Goal: Task Accomplishment & Management: Manage account settings

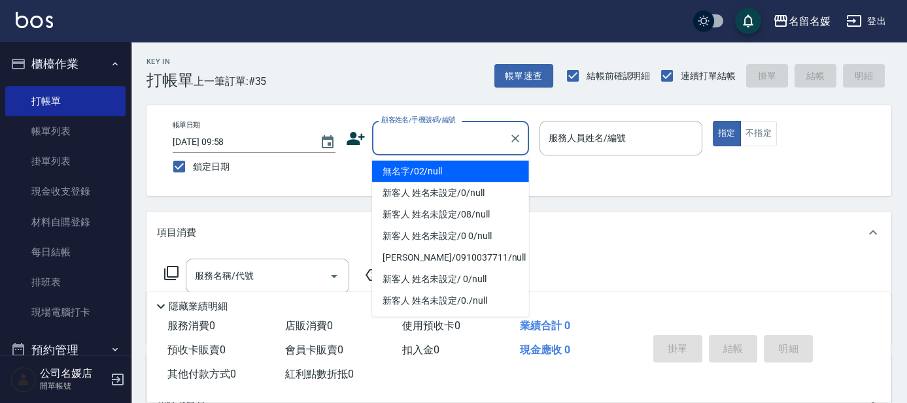
click at [432, 141] on input "顧客姓名/手機號碼/編號" at bounding box center [441, 138] width 126 height 23
click at [422, 173] on li "無名字/02/null" at bounding box center [450, 172] width 157 height 22
type input "無名字/02/null"
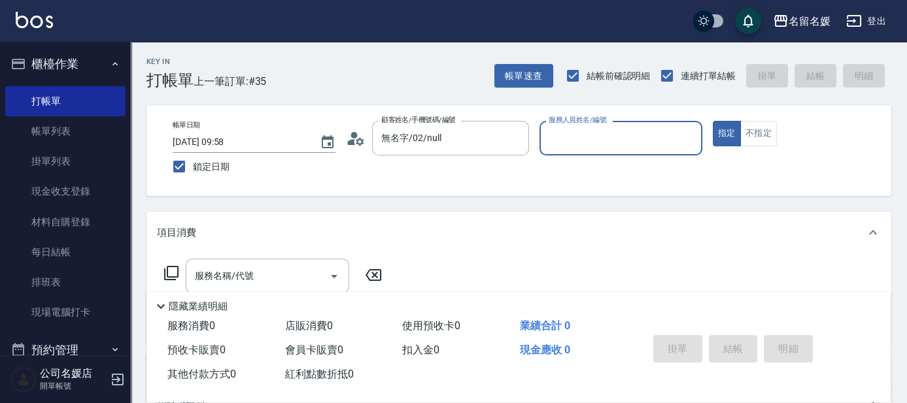
click at [628, 145] on input "服務人員姓名/編號" at bounding box center [620, 138] width 151 height 23
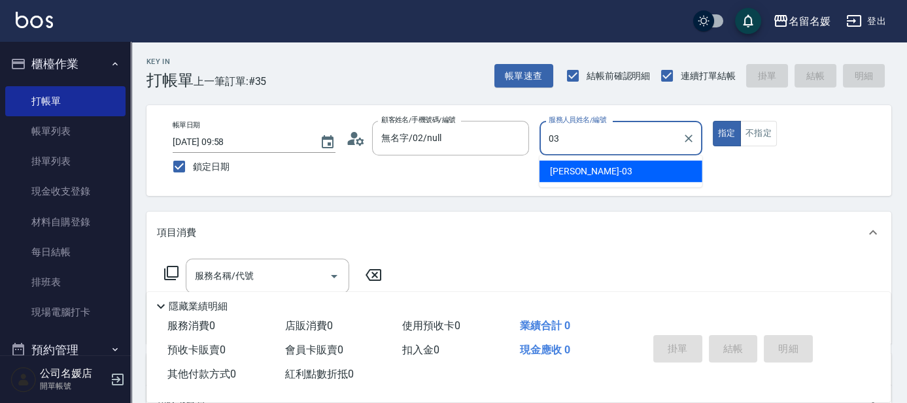
type input "03"
type button "true"
type input "[PERSON_NAME]-03"
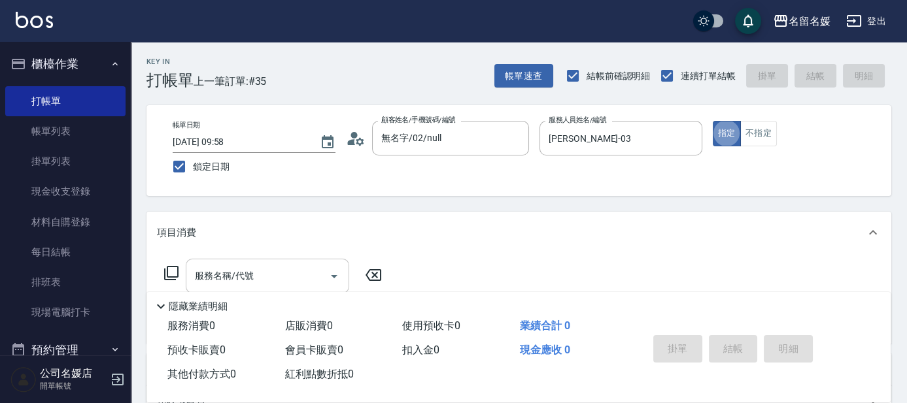
click at [322, 274] on input "服務名稱/代號" at bounding box center [258, 276] width 132 height 23
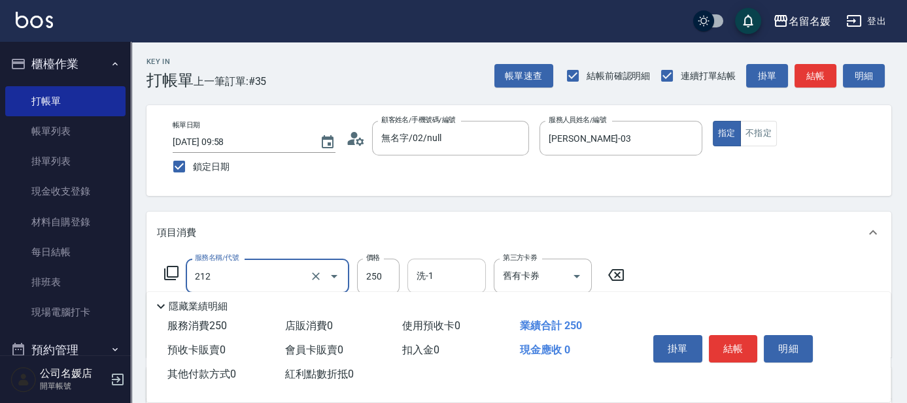
click at [455, 272] on input "洗-1" at bounding box center [446, 276] width 67 height 23
type input "洗髮券-(卡)250(212)"
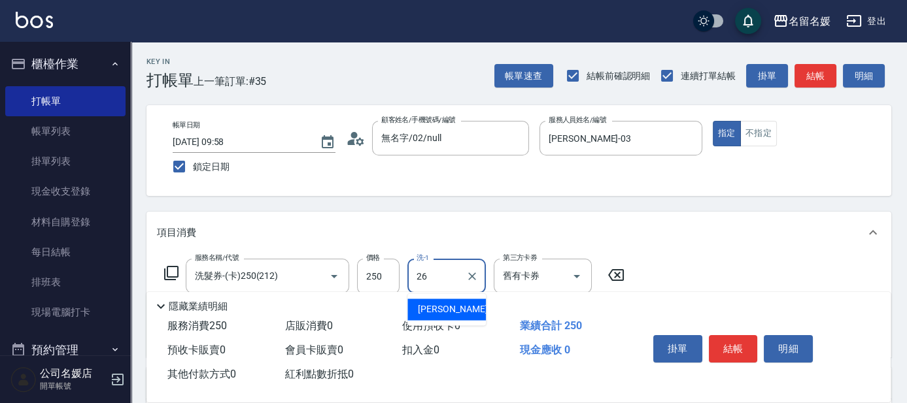
type input "蔡愛陵-26"
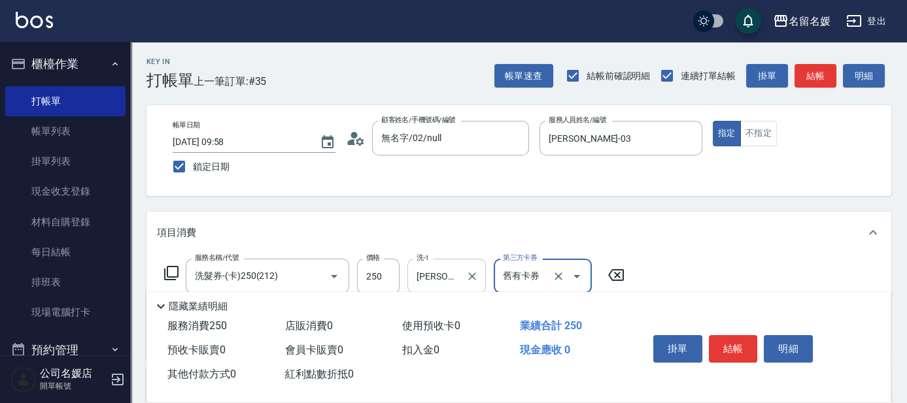
scroll to position [59, 0]
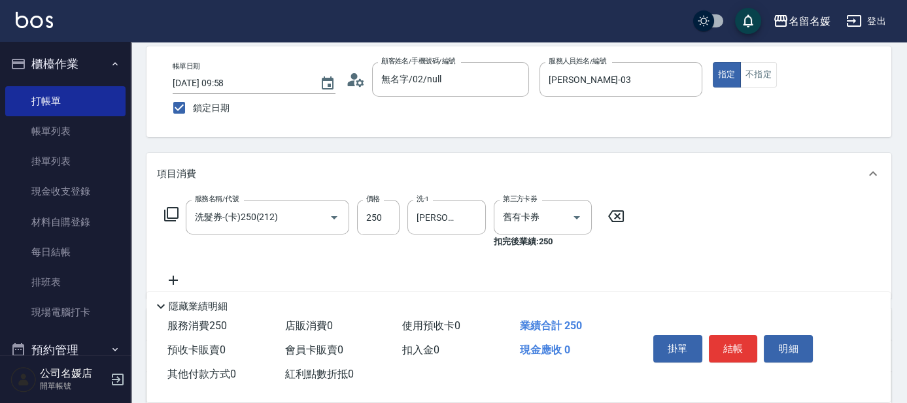
click at [171, 277] on icon at bounding box center [173, 281] width 33 height 16
click at [258, 272] on input "服務名稱/代號" at bounding box center [258, 281] width 132 height 23
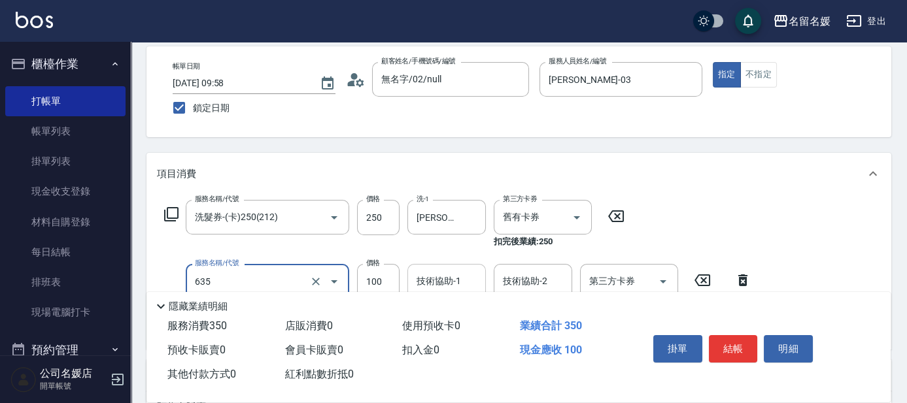
click at [441, 278] on div "技術協助-1 技術協助-1" at bounding box center [446, 281] width 78 height 35
type input "煥彩.玻酸.晶膜.水療(635)"
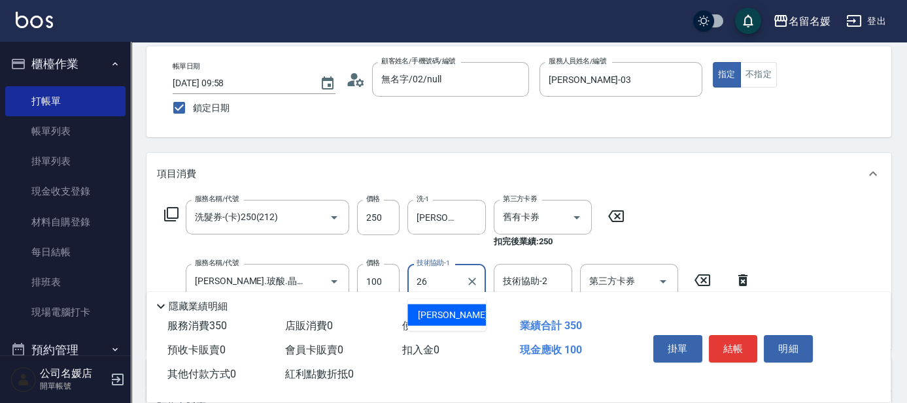
type input "蔡愛陵-26"
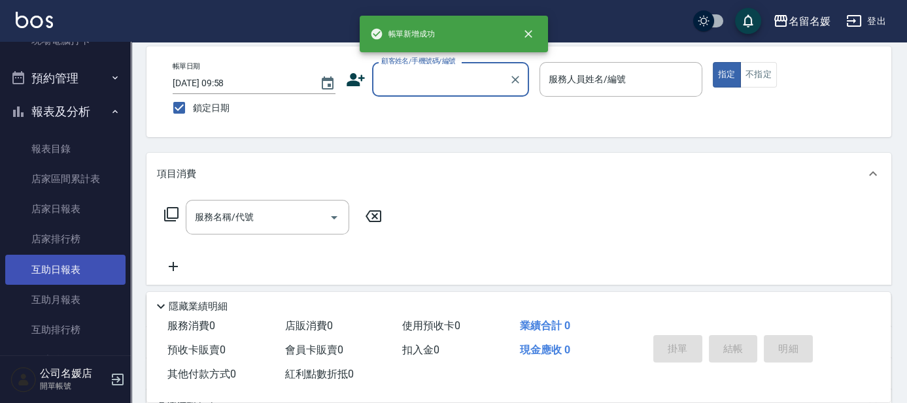
scroll to position [297, 0]
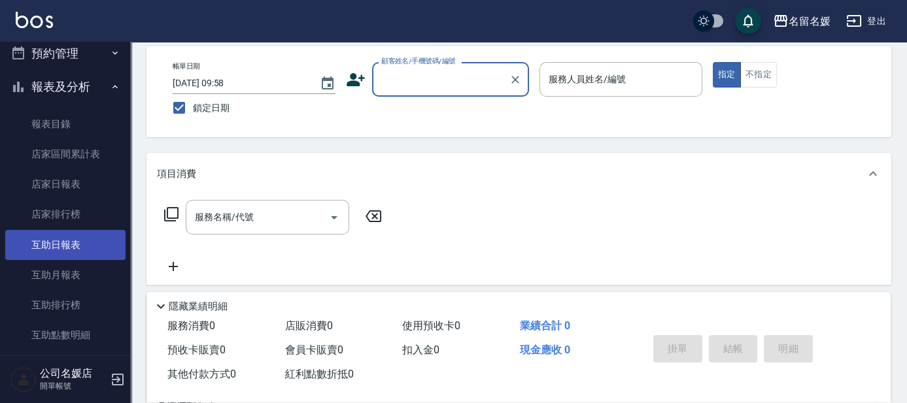
click at [86, 248] on link "互助日報表" at bounding box center [65, 245] width 120 height 30
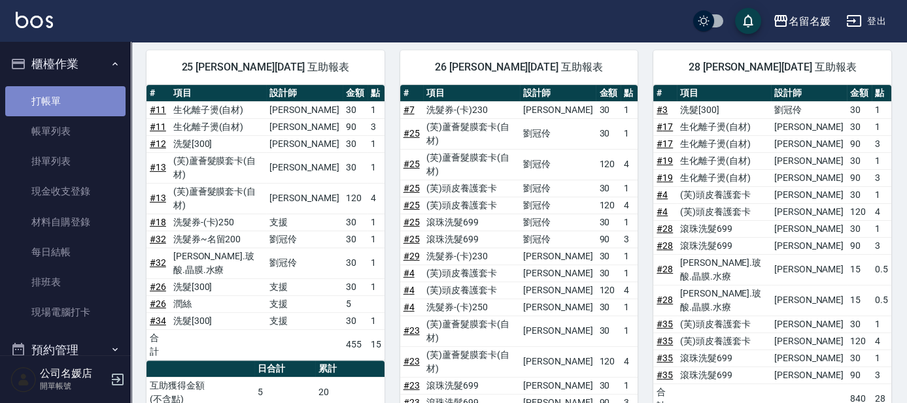
click at [68, 103] on link "打帳單" at bounding box center [65, 101] width 120 height 30
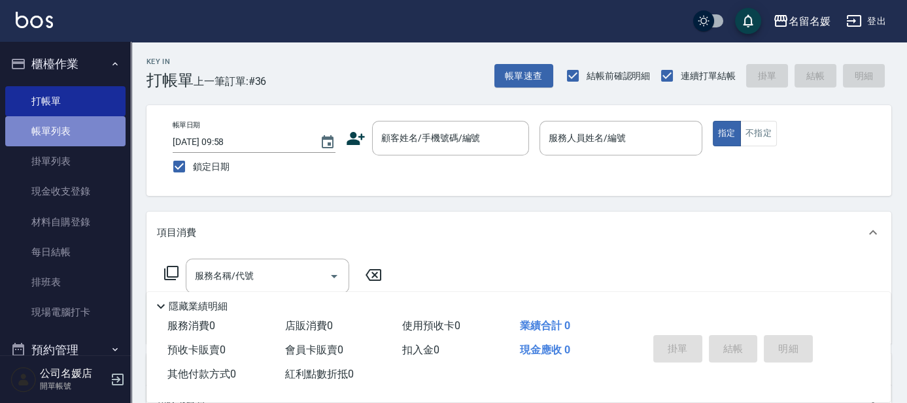
click at [67, 127] on link "帳單列表" at bounding box center [65, 131] width 120 height 30
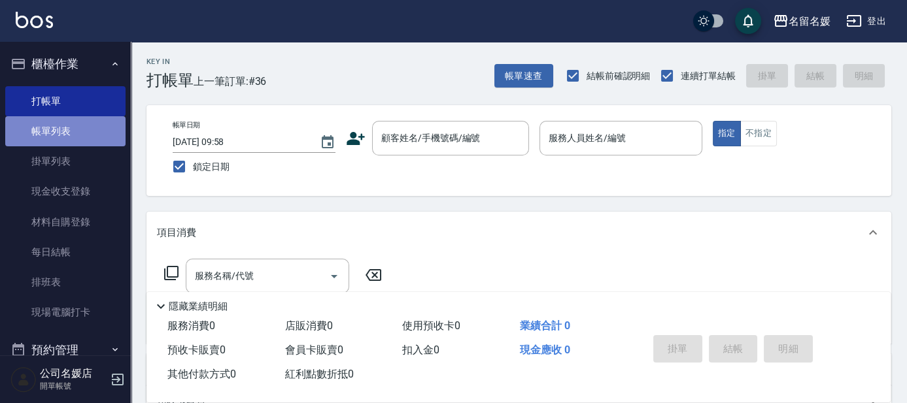
click at [67, 127] on link "帳單列表" at bounding box center [65, 131] width 120 height 30
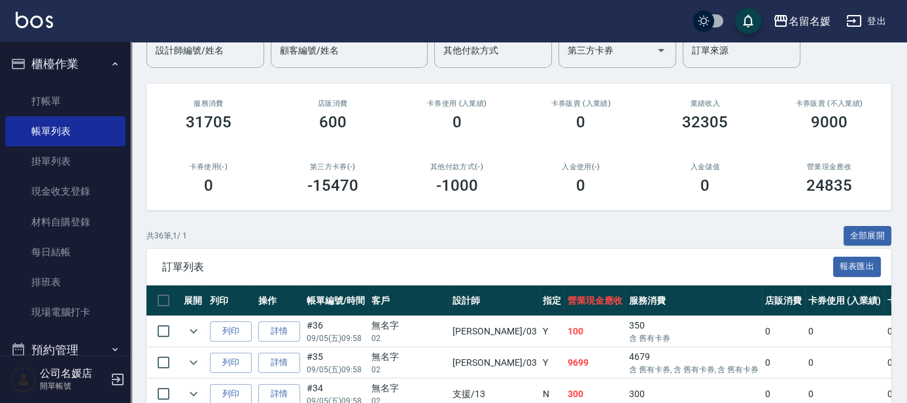
scroll to position [237, 0]
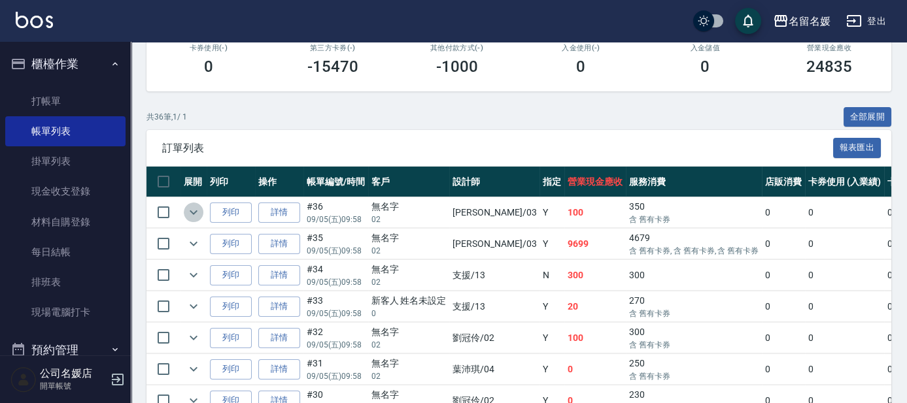
click at [197, 209] on icon "expand row" at bounding box center [194, 213] width 16 height 16
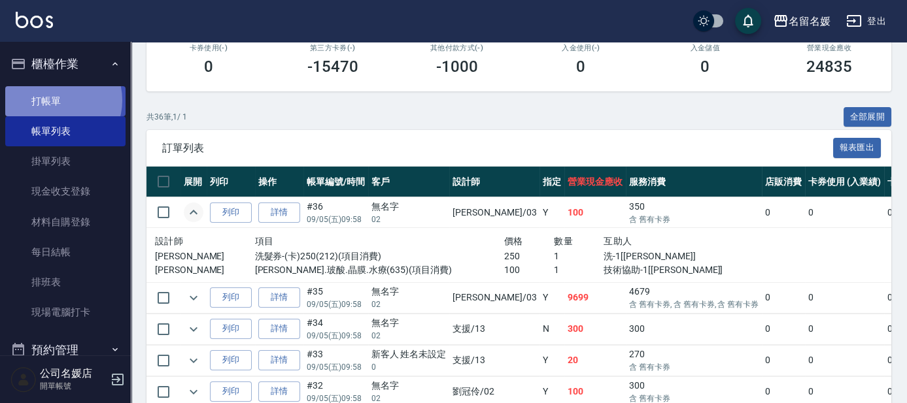
click at [58, 100] on link "打帳單" at bounding box center [65, 101] width 120 height 30
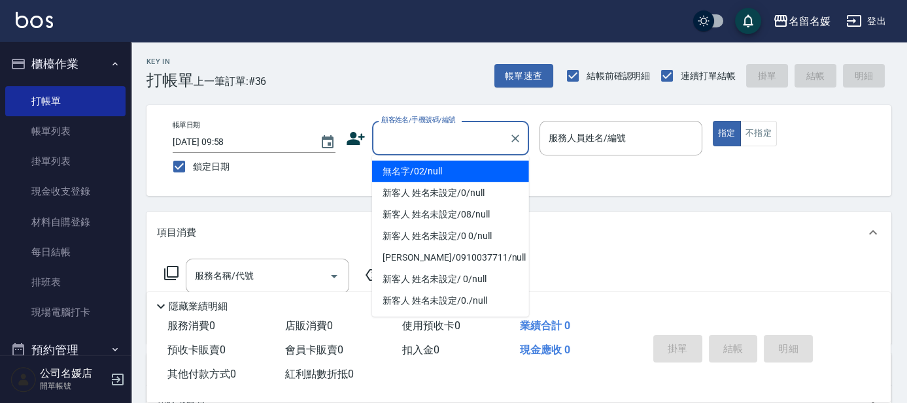
type input "無名字/02/null"
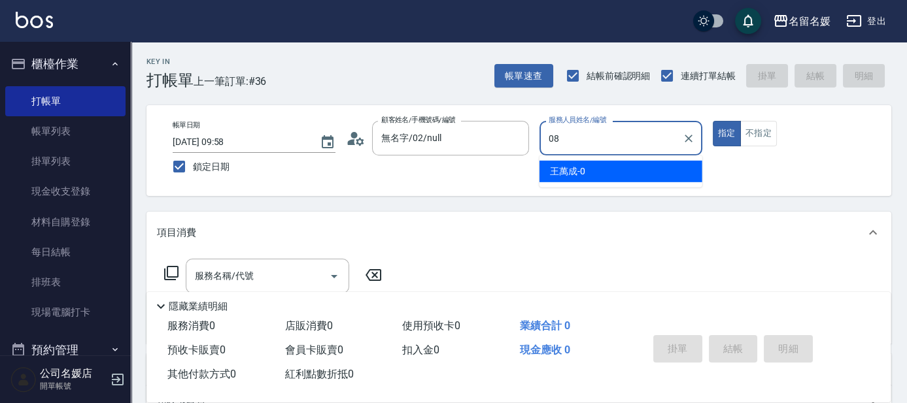
type input "08"
type button "true"
type input "2"
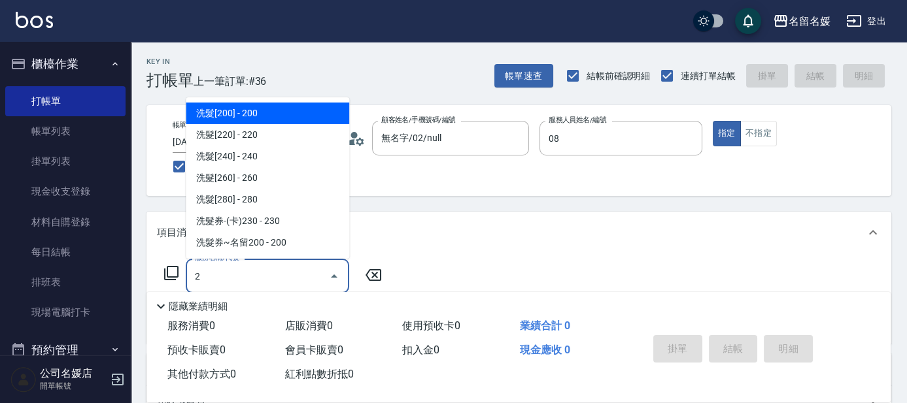
type input "許明雅-08"
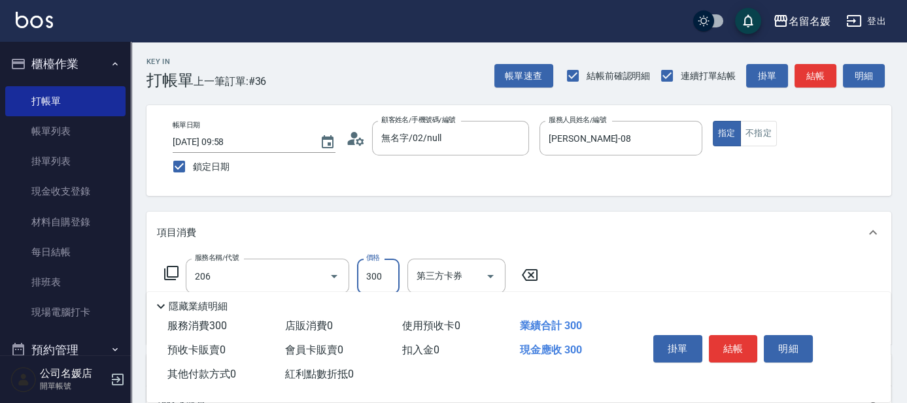
type input "洗髮[300](206)"
type input "300"
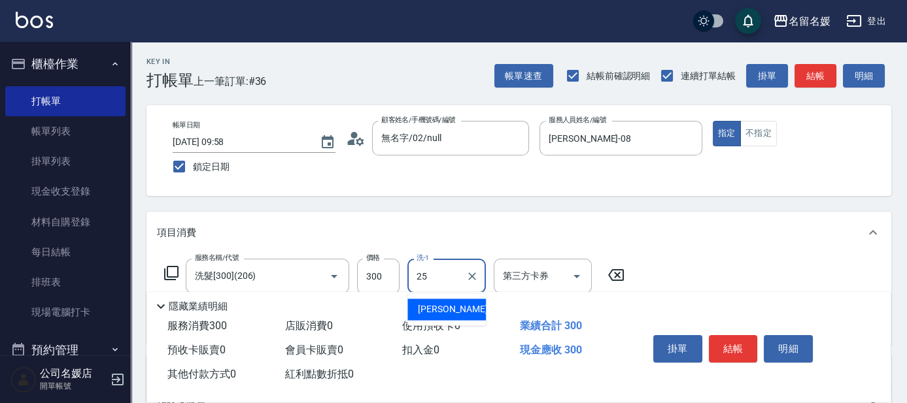
type input "楊瑋萱-25"
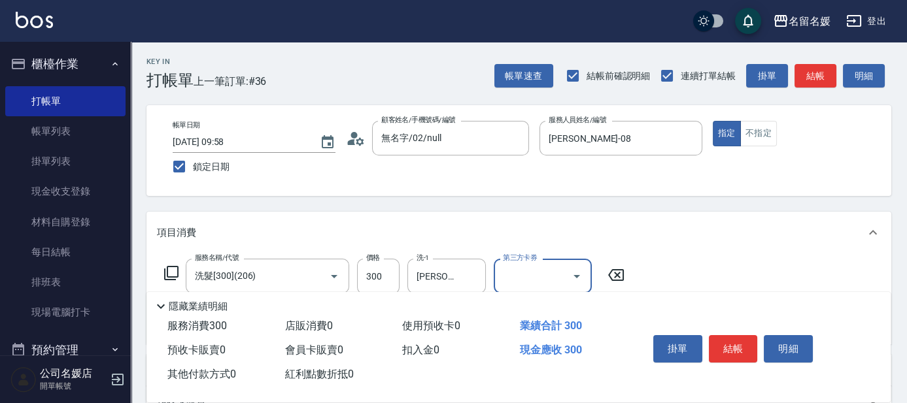
scroll to position [59, 0]
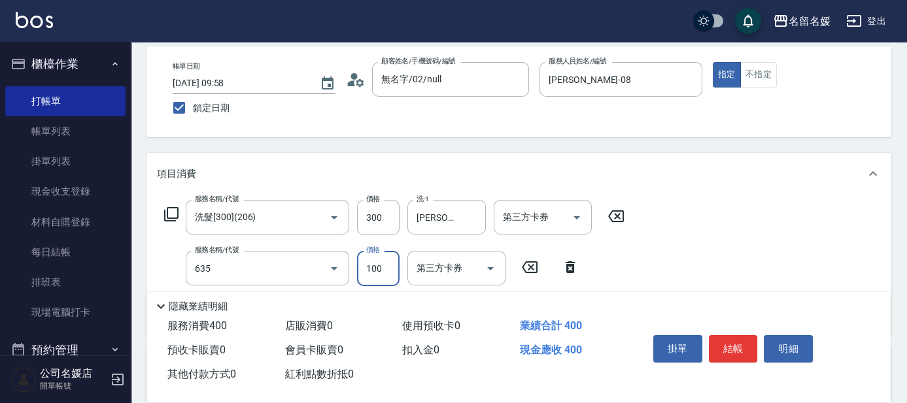
type input "煥彩.玻酸.晶膜.水療(635)"
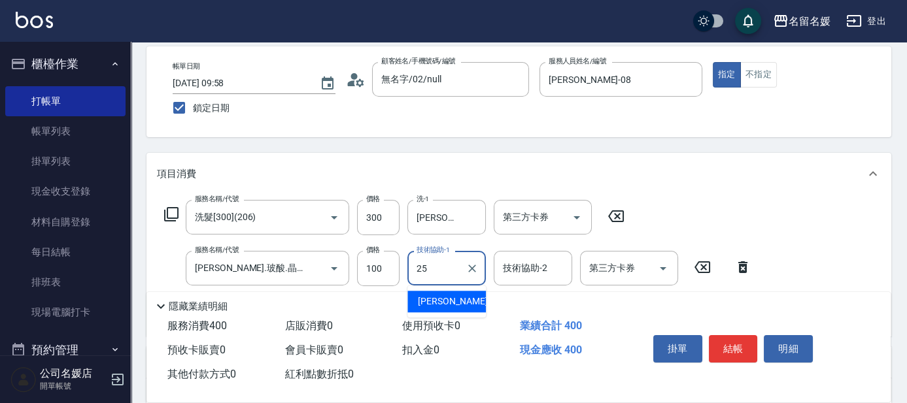
type input "楊瑋萱-25"
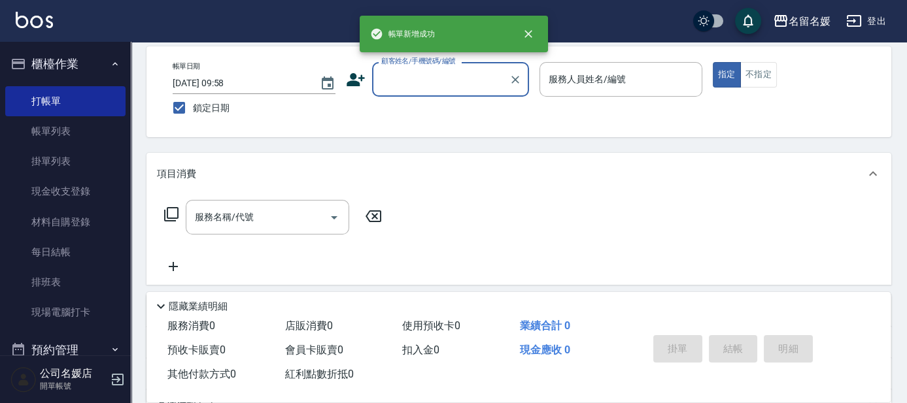
scroll to position [0, 0]
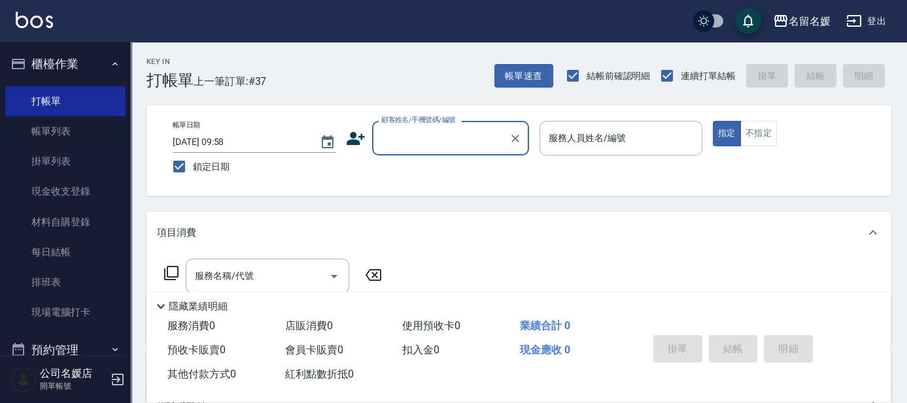
click at [431, 133] on input "顧客姓名/手機號碼/編號" at bounding box center [441, 138] width 126 height 23
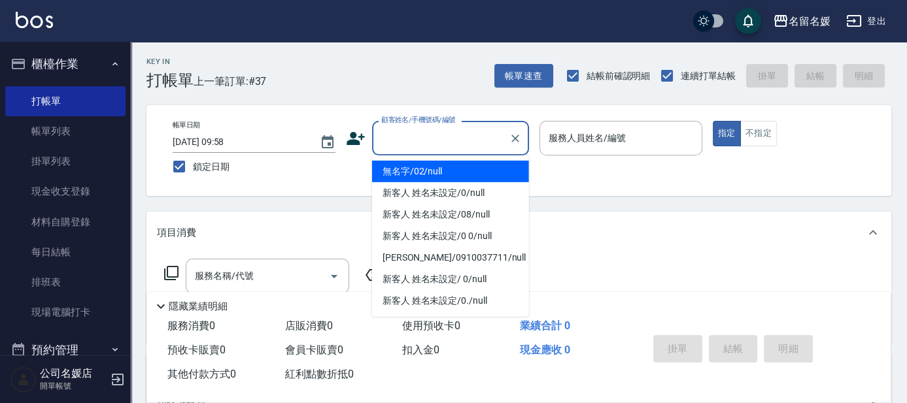
click at [469, 169] on li "無名字/02/null" at bounding box center [450, 172] width 157 height 22
type input "無名字/02/null"
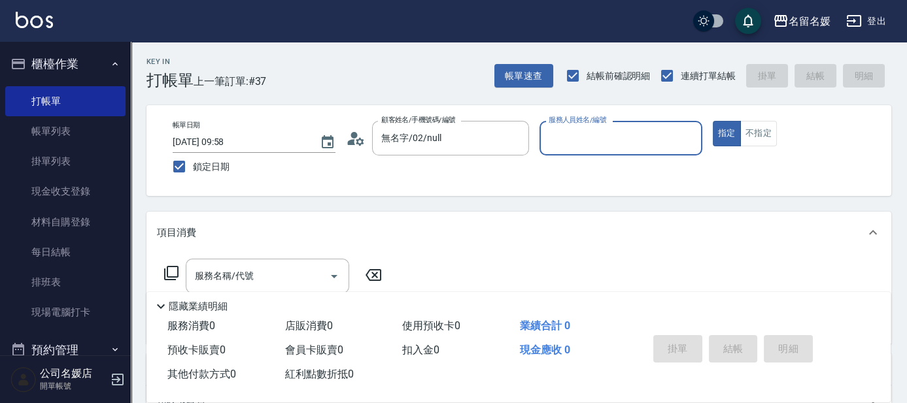
click at [592, 137] on input "服務人員姓名/編號" at bounding box center [620, 138] width 151 height 23
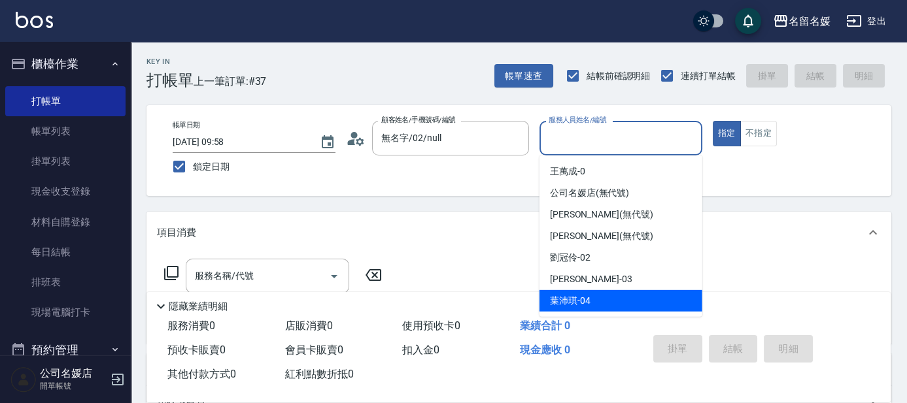
click at [580, 300] on span "葉沛琪 -04" at bounding box center [570, 301] width 41 height 14
type input "葉沛琪-04"
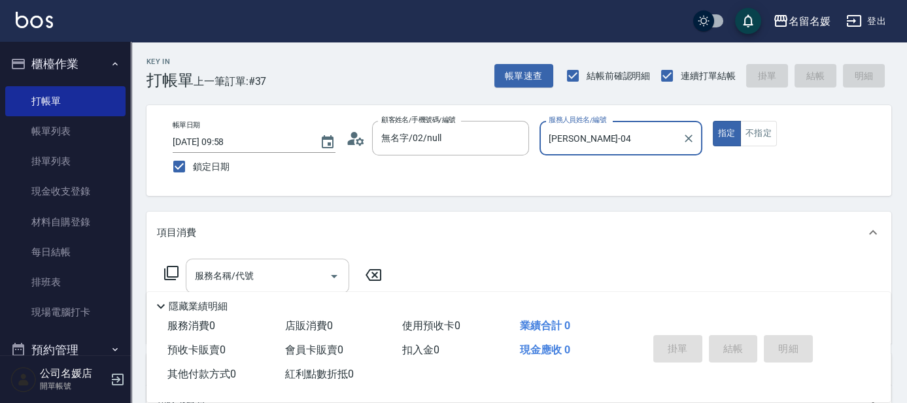
click at [273, 273] on input "服務名稱/代號" at bounding box center [258, 276] width 132 height 23
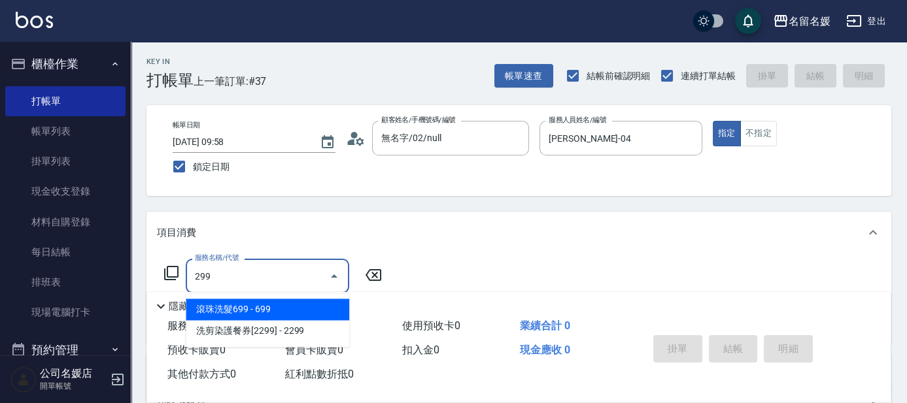
click at [286, 307] on span "滾珠洗髮699 - 699" at bounding box center [267, 310] width 163 height 22
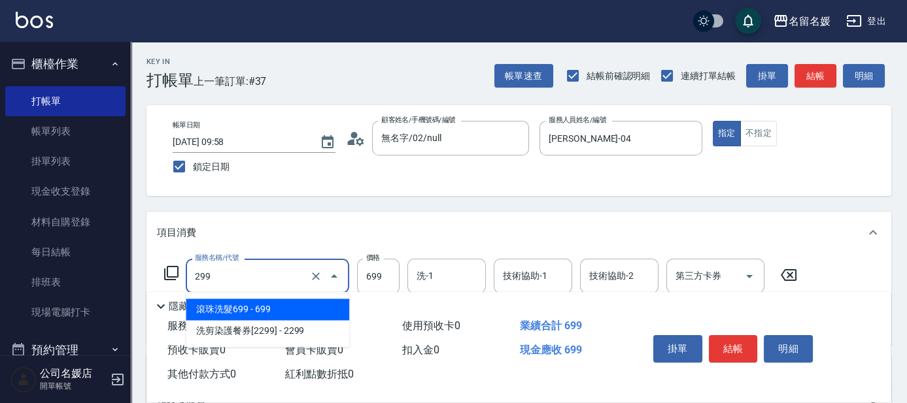
drag, startPoint x: 266, startPoint y: 273, endPoint x: 273, endPoint y: 278, distance: 8.4
click at [267, 273] on input "299" at bounding box center [249, 276] width 115 height 23
drag, startPoint x: 285, startPoint y: 307, endPoint x: 361, endPoint y: 307, distance: 75.8
click at [289, 307] on span "滾珠洗髮699 - 699" at bounding box center [267, 310] width 163 height 22
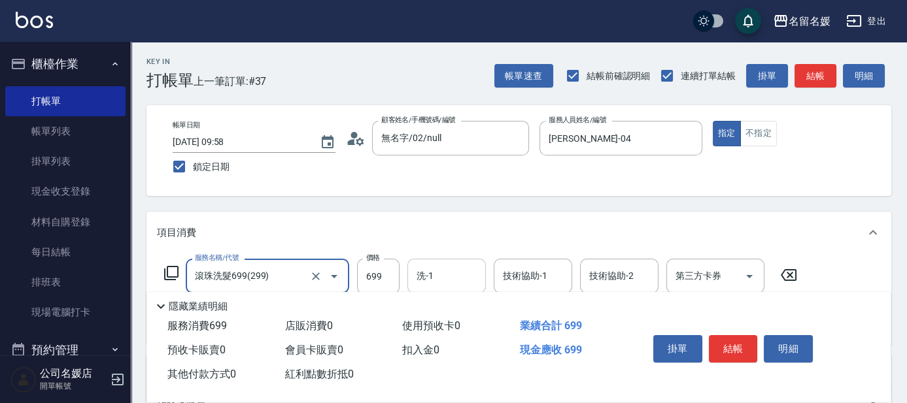
type input "滾珠洗髮699(299)"
click at [434, 278] on input "洗-1" at bounding box center [446, 276] width 67 height 23
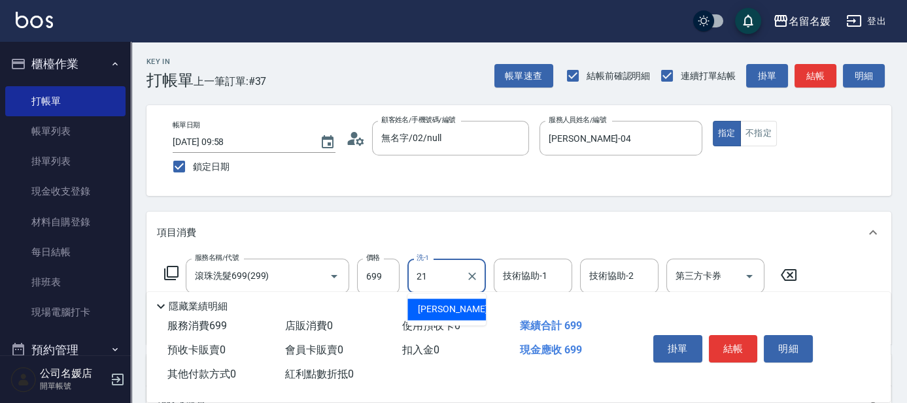
drag, startPoint x: 441, startPoint y: 293, endPoint x: 516, endPoint y: 289, distance: 75.3
click at [467, 313] on div "許庭瑀 -21" at bounding box center [446, 310] width 78 height 22
type input "許庭瑀-21"
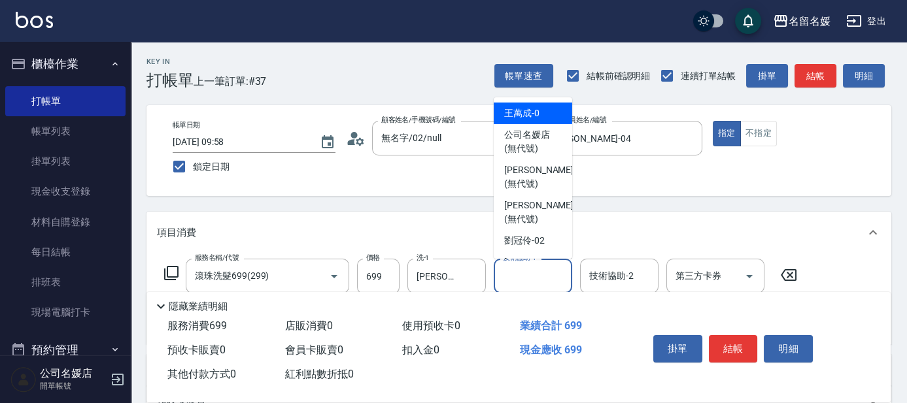
click at [522, 272] on div "技術協助-1 技術協助-1" at bounding box center [533, 276] width 78 height 35
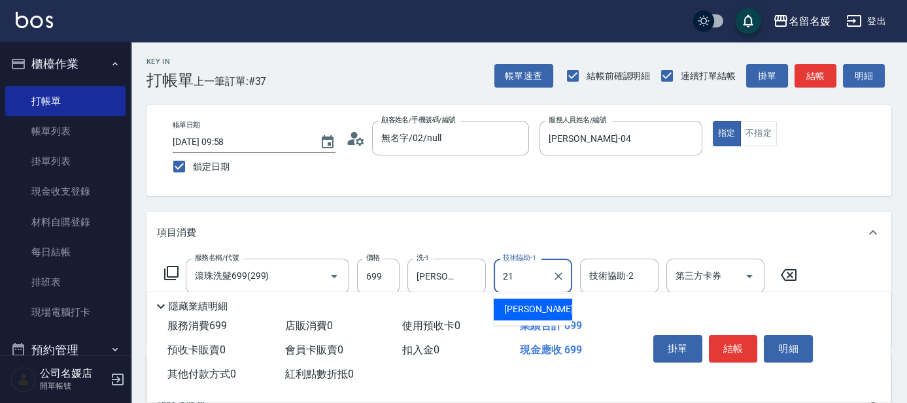
click at [528, 307] on span "許庭瑀 -21" at bounding box center [545, 310] width 82 height 14
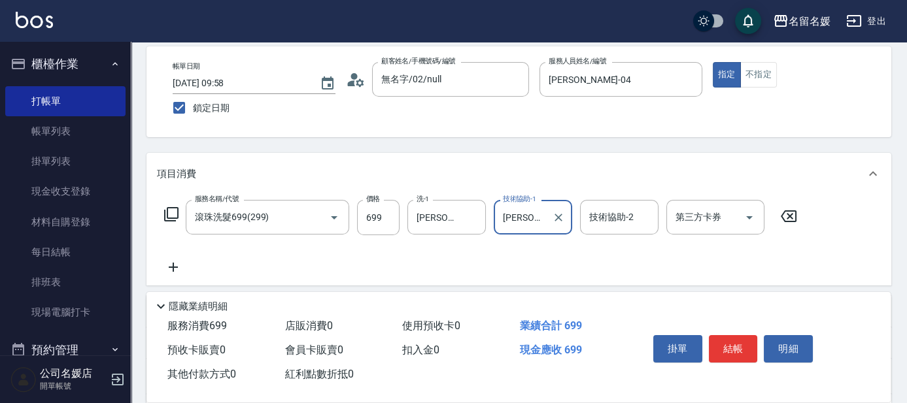
type input "許庭瑀-21"
click at [165, 267] on icon at bounding box center [173, 268] width 33 height 16
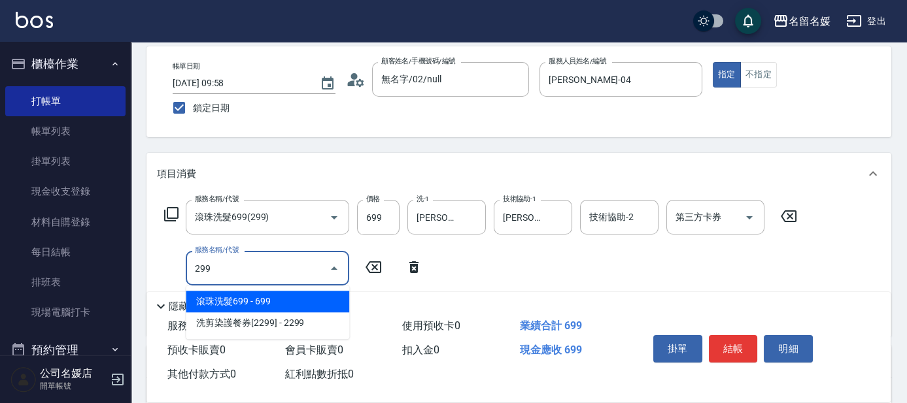
click at [253, 305] on span "滾珠洗髮699 - 699" at bounding box center [267, 302] width 163 height 22
click at [260, 263] on input "299" at bounding box center [249, 268] width 115 height 23
click at [265, 301] on span "滾珠洗髮699 - 699" at bounding box center [267, 302] width 163 height 22
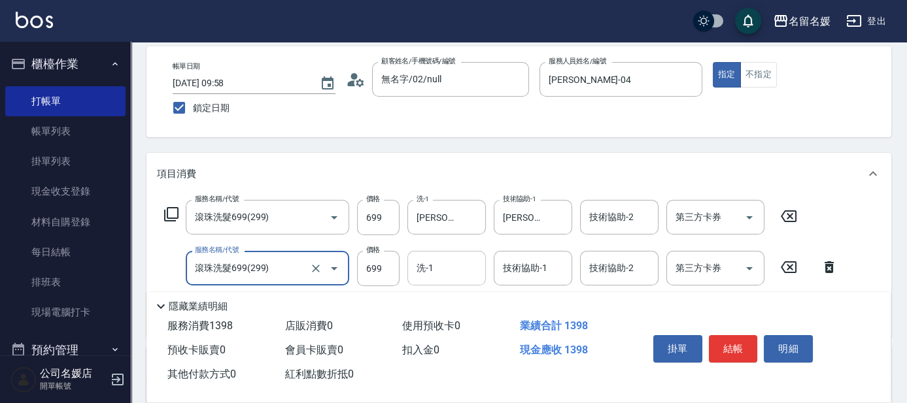
type input "滾珠洗髮699(299)"
click at [446, 273] on input "洗-1" at bounding box center [446, 268] width 67 height 23
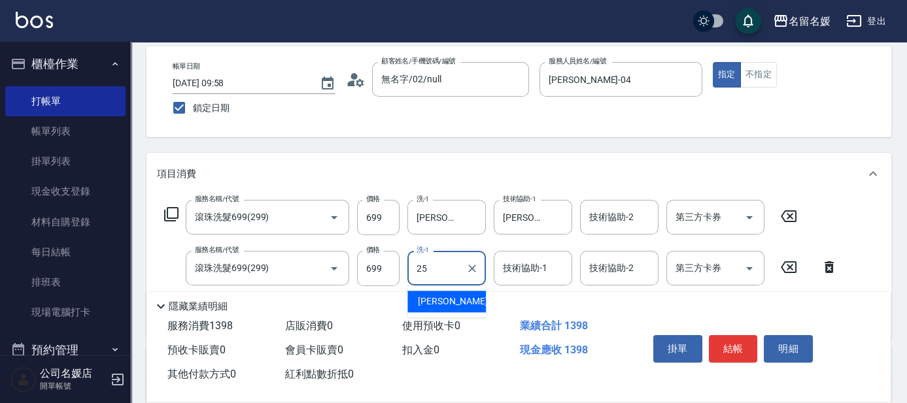
drag, startPoint x: 450, startPoint y: 301, endPoint x: 518, endPoint y: 271, distance: 74.1
click at [450, 301] on span "楊瑋萱 -25" at bounding box center [459, 302] width 82 height 14
type input "楊瑋萱-25"
click at [531, 269] on div "技術協助-1 技術協助-1" at bounding box center [533, 268] width 78 height 35
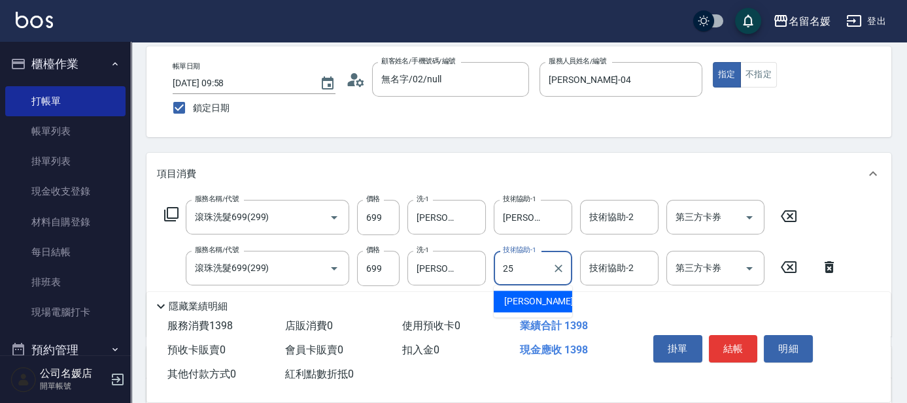
click at [526, 303] on span "楊瑋萱 -25" at bounding box center [545, 302] width 82 height 14
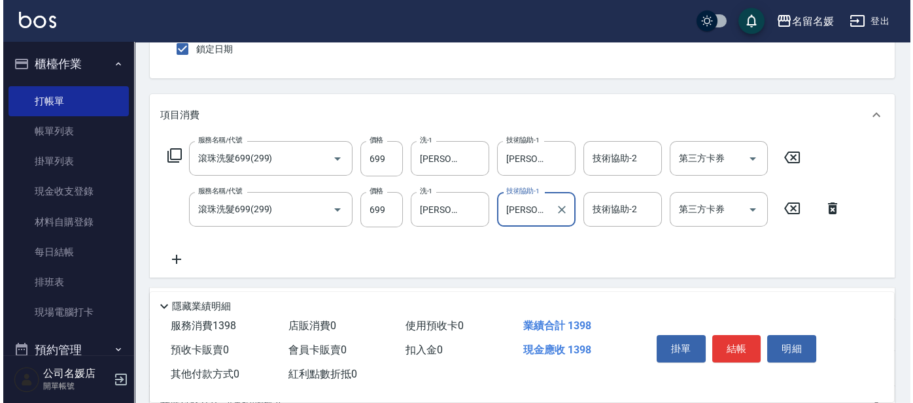
scroll to position [178, 0]
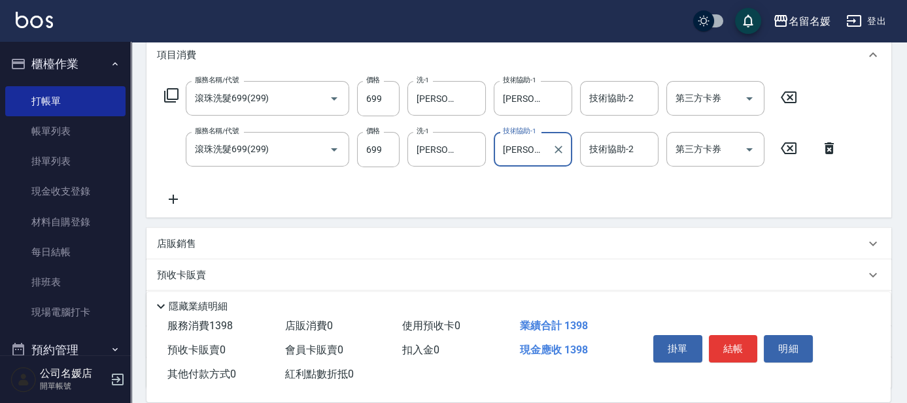
type input "楊瑋萱-25"
click at [176, 199] on icon at bounding box center [173, 199] width 9 height 9
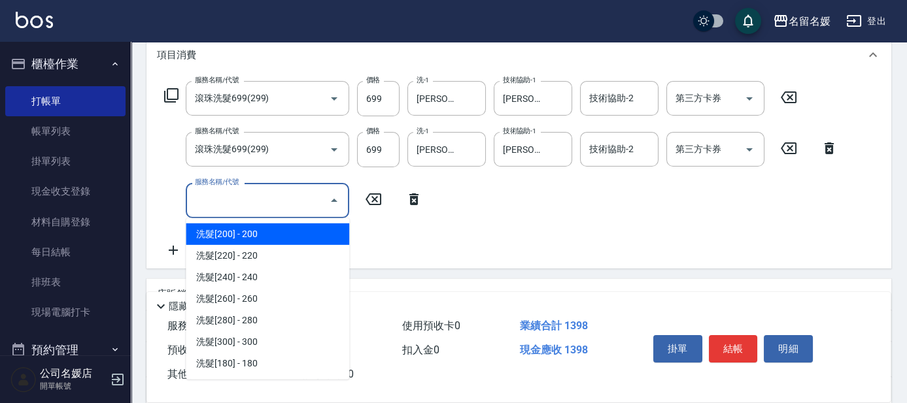
click at [241, 207] on input "服務名稱/代號" at bounding box center [258, 200] width 132 height 23
click at [166, 88] on icon at bounding box center [171, 96] width 16 height 16
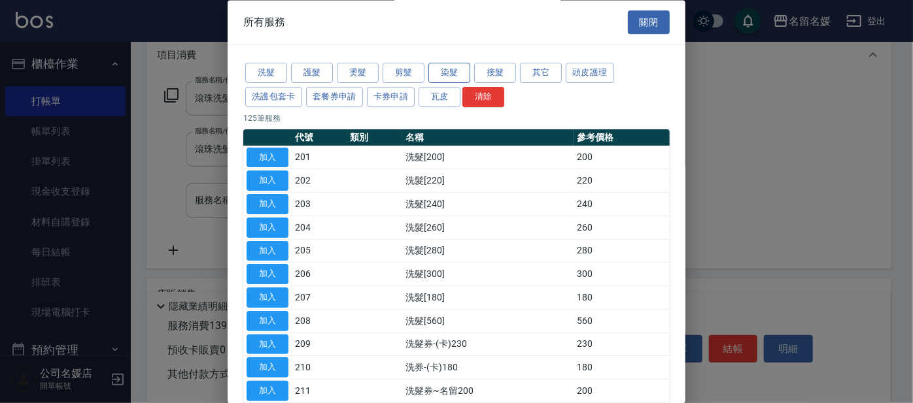
click at [435, 65] on button "染髮" at bounding box center [449, 73] width 42 height 20
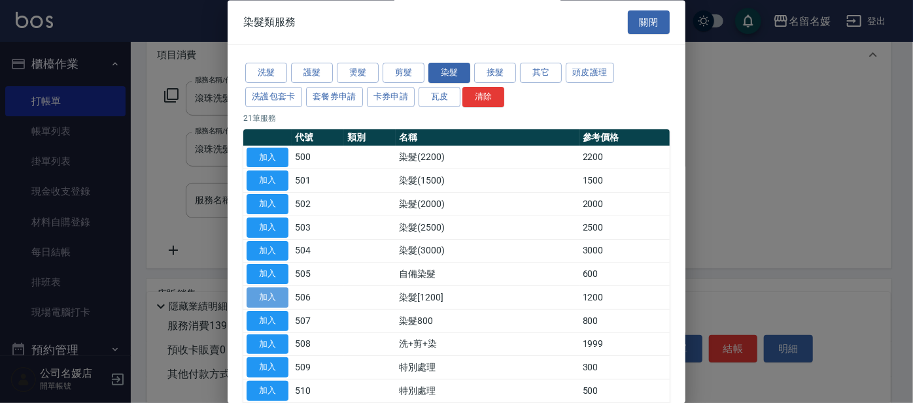
click at [262, 295] on button "加入" at bounding box center [267, 298] width 42 height 20
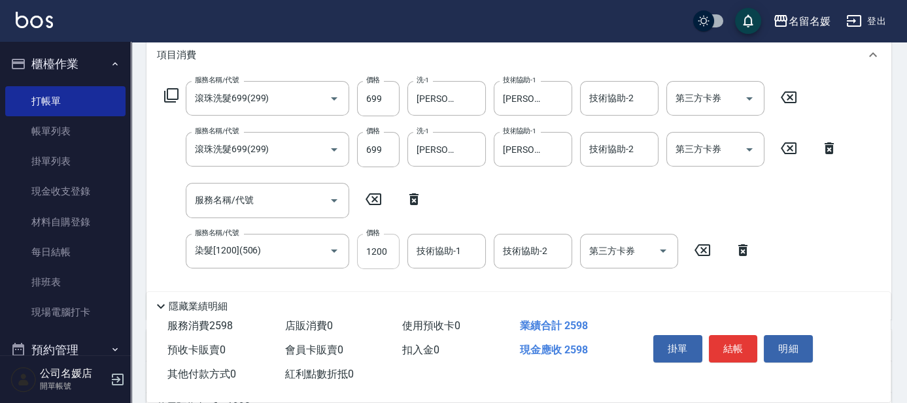
click at [364, 248] on input "1200" at bounding box center [378, 251] width 42 height 35
type input "1000"
click at [456, 261] on input "技術協助-1" at bounding box center [446, 251] width 67 height 23
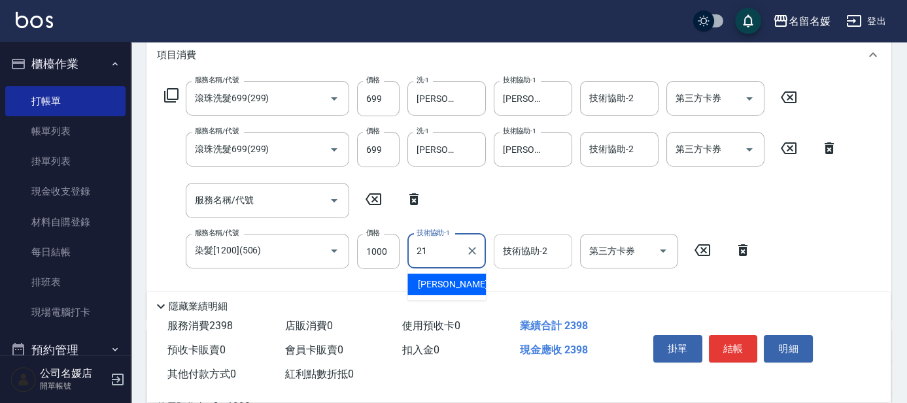
drag, startPoint x: 463, startPoint y: 281, endPoint x: 524, endPoint y: 256, distance: 66.5
click at [468, 279] on div "許庭瑀 -21" at bounding box center [446, 285] width 78 height 22
type input "許庭瑀-21"
click at [524, 256] on div "技術協助-2 技術協助-2" at bounding box center [533, 251] width 78 height 35
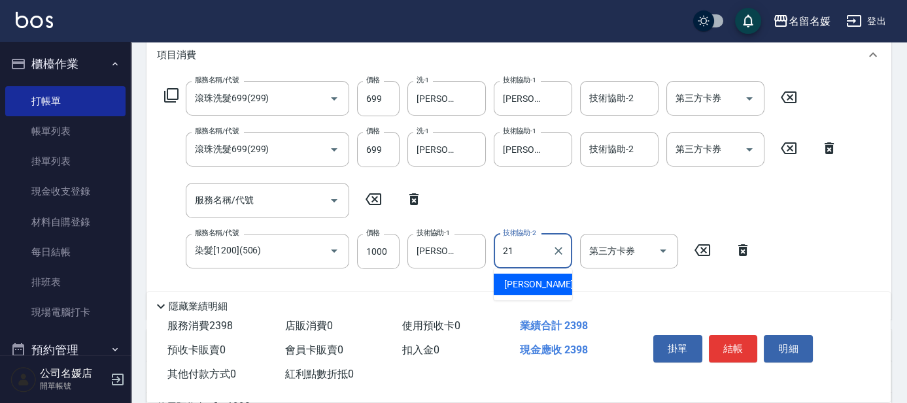
click at [544, 281] on div "許庭瑀 -21" at bounding box center [533, 285] width 78 height 22
type input "許庭瑀-21"
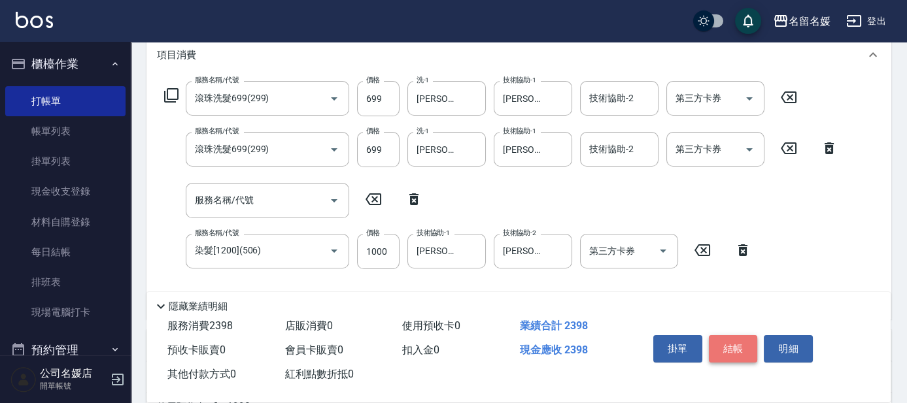
click at [723, 345] on button "結帳" at bounding box center [733, 348] width 49 height 27
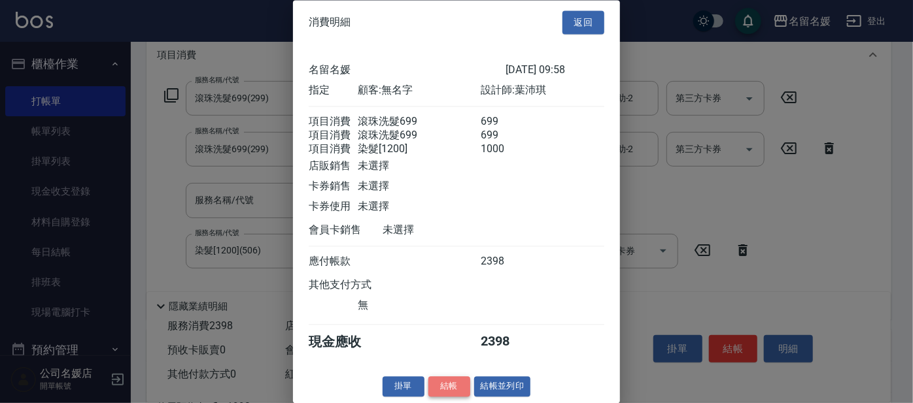
click at [446, 397] on button "結帳" at bounding box center [449, 387] width 42 height 20
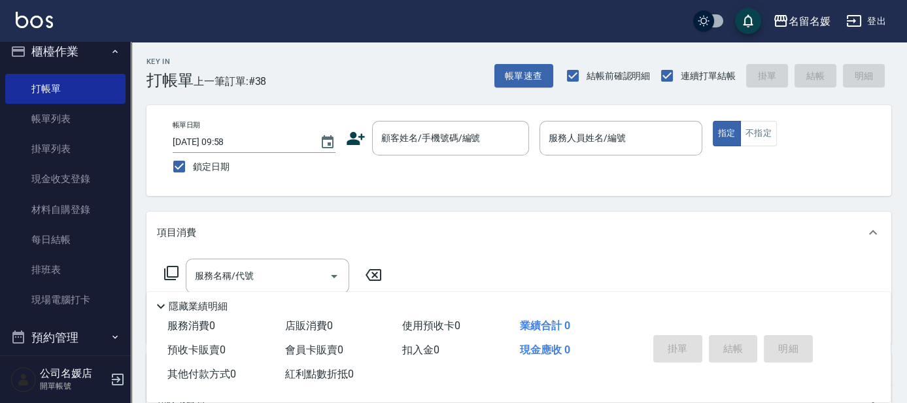
scroll to position [0, 0]
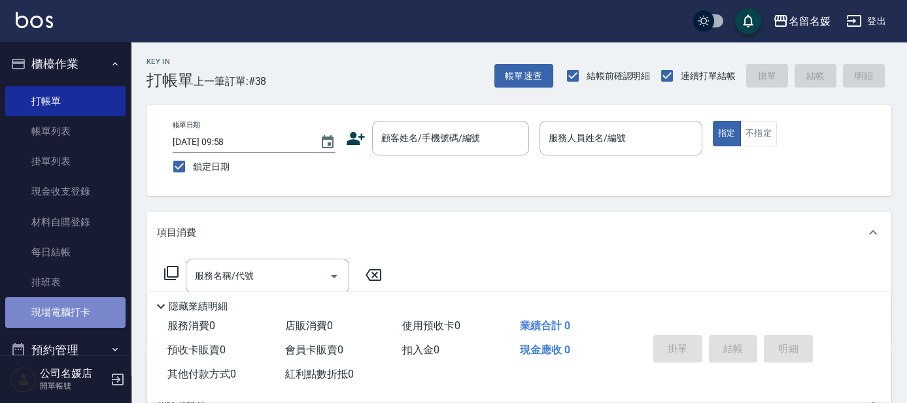
click at [80, 305] on link "現場電腦打卡" at bounding box center [65, 312] width 120 height 30
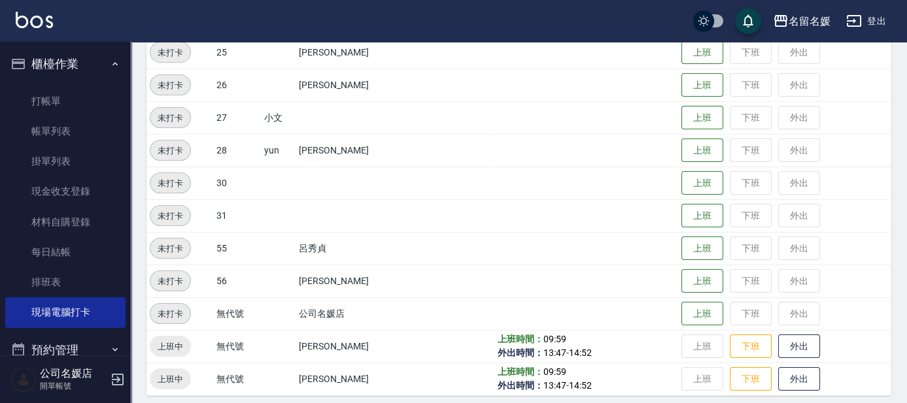
scroll to position [543, 0]
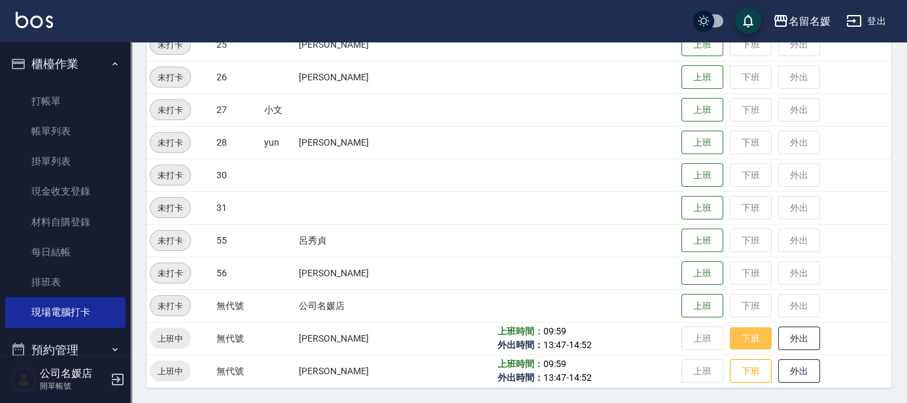
click at [743, 333] on button "下班" at bounding box center [750, 338] width 42 height 23
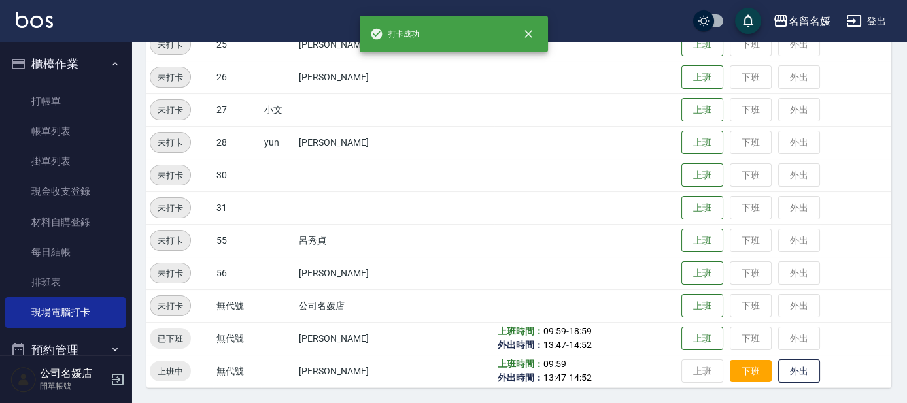
click at [744, 365] on button "下班" at bounding box center [750, 371] width 42 height 23
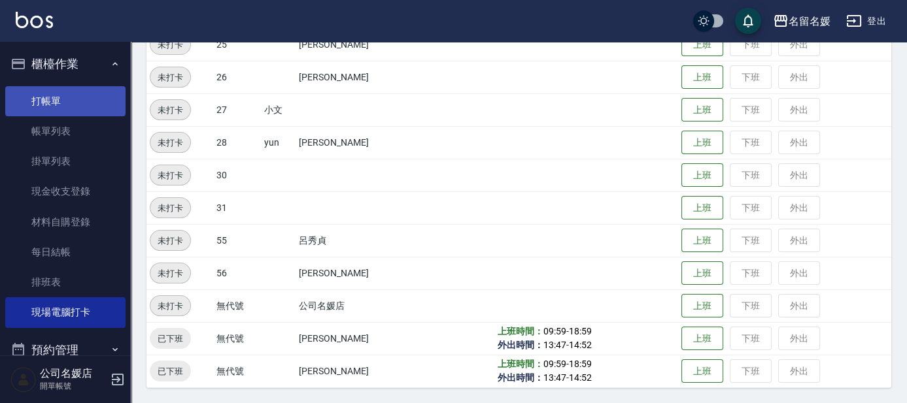
click at [90, 105] on link "打帳單" at bounding box center [65, 101] width 120 height 30
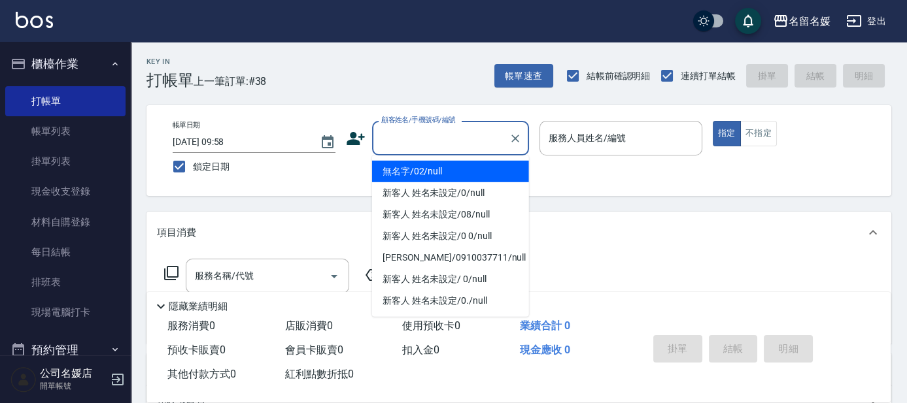
click at [452, 144] on input "顧客姓名/手機號碼/編號" at bounding box center [441, 138] width 126 height 23
drag, startPoint x: 453, startPoint y: 166, endPoint x: 660, endPoint y: 125, distance: 210.6
click at [458, 166] on li "無名字/02/null" at bounding box center [450, 172] width 157 height 22
type input "無名字/02/null"
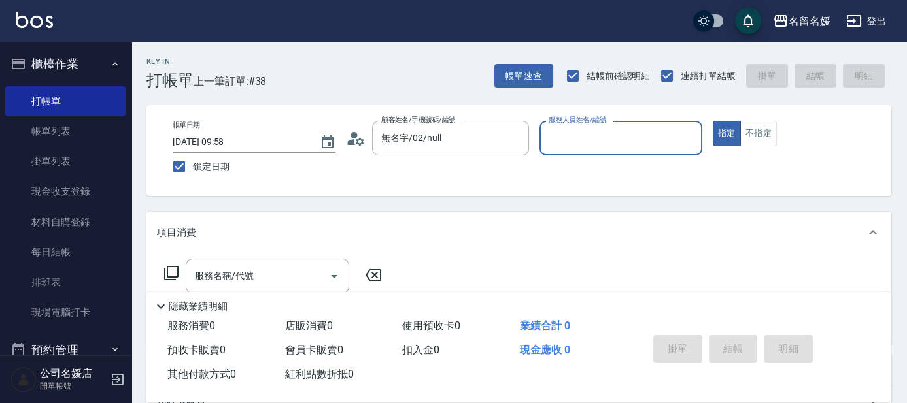
click at [640, 137] on input "服務人員姓名/編號" at bounding box center [620, 138] width 151 height 23
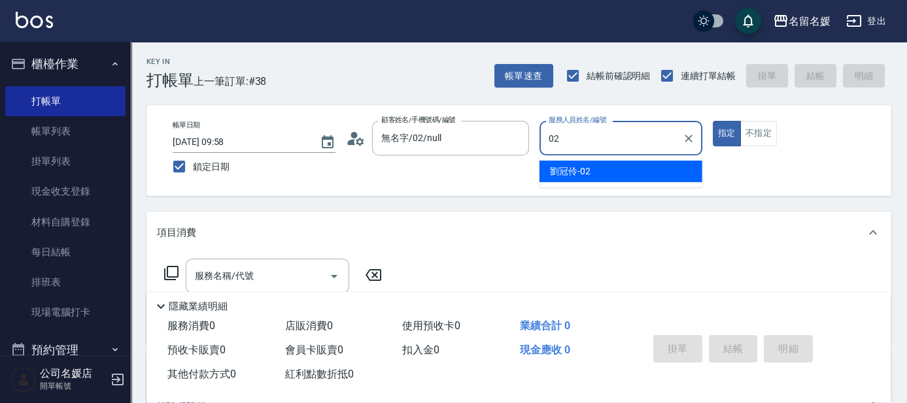
type input "02"
type button "true"
type input "劉冠伶-02"
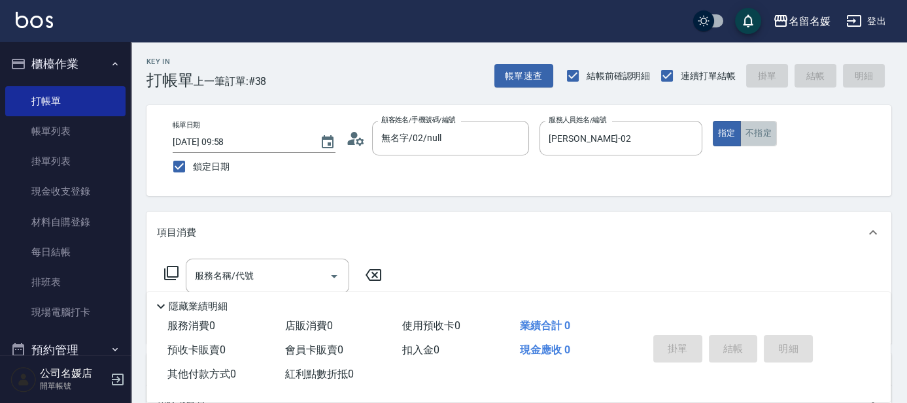
click at [754, 136] on button "不指定" at bounding box center [758, 133] width 37 height 25
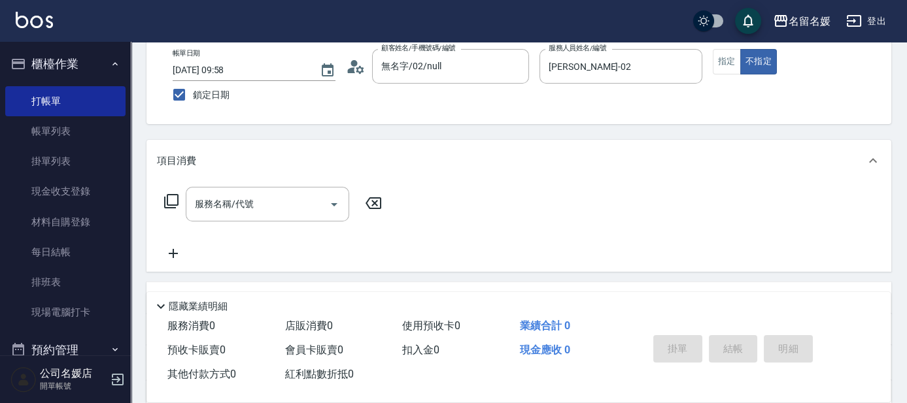
scroll to position [118, 0]
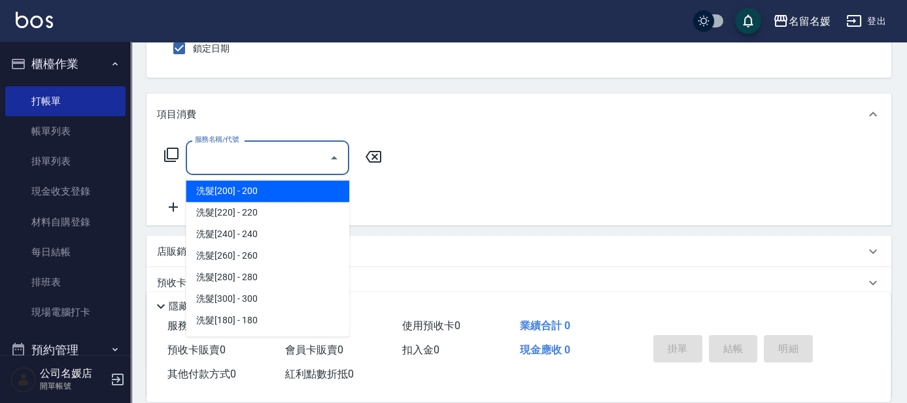
click at [284, 159] on input "服務名稱/代號" at bounding box center [258, 157] width 132 height 23
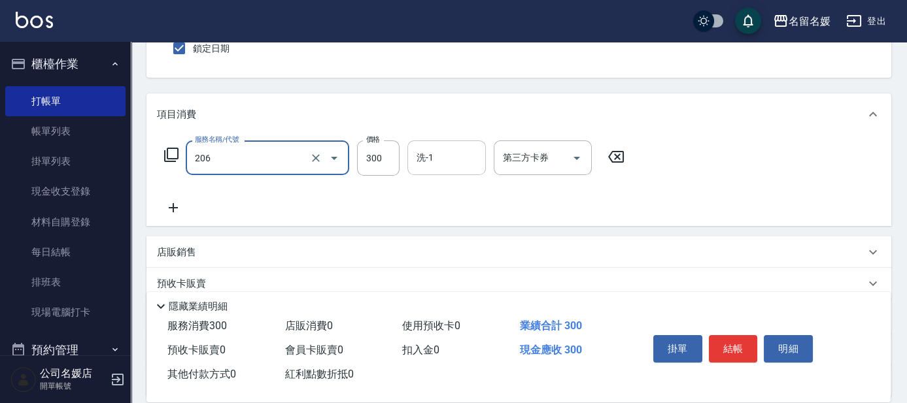
click at [435, 161] on input "洗-1" at bounding box center [446, 157] width 67 height 23
type input "洗髮[300](206)"
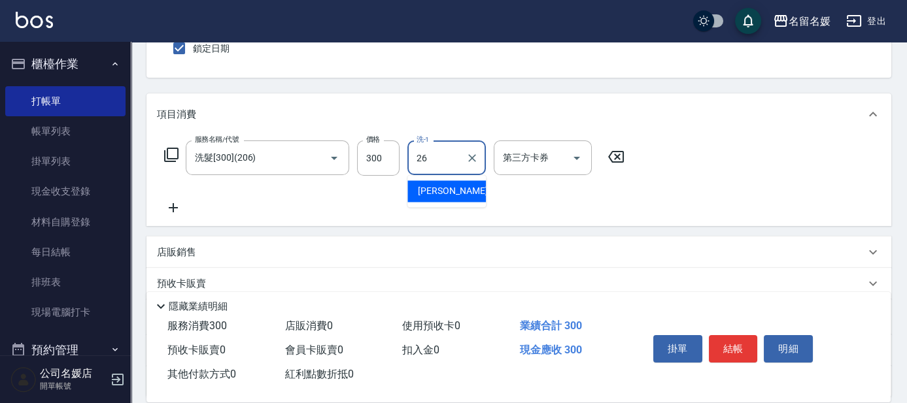
type input "蔡愛陵-26"
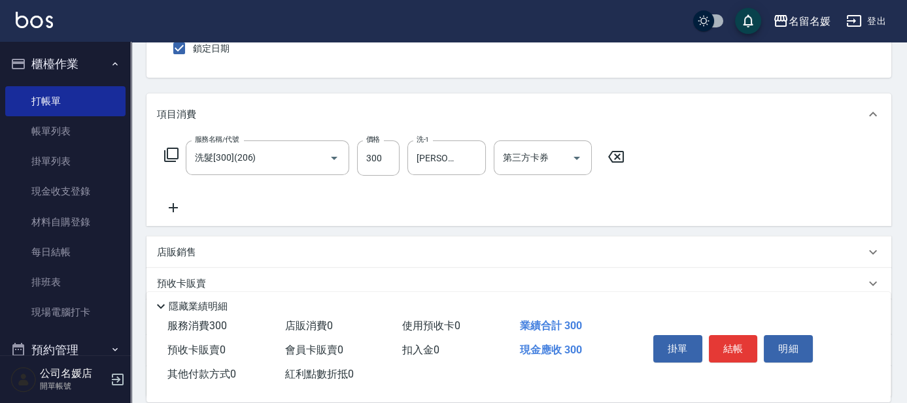
click at [169, 202] on icon at bounding box center [173, 208] width 33 height 16
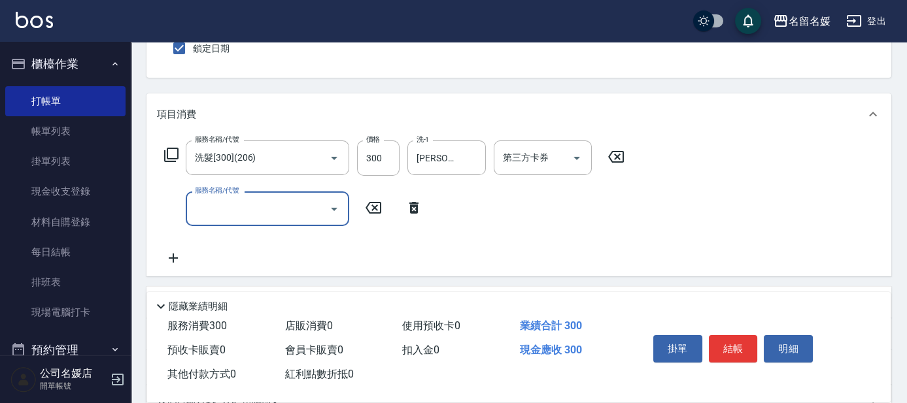
drag, startPoint x: 169, startPoint y: 202, endPoint x: 216, endPoint y: 203, distance: 47.1
click at [213, 208] on input "服務名稱/代號" at bounding box center [258, 208] width 132 height 23
click at [435, 210] on input "洗-1" at bounding box center [446, 208] width 67 height 23
type input "潤絲(801)"
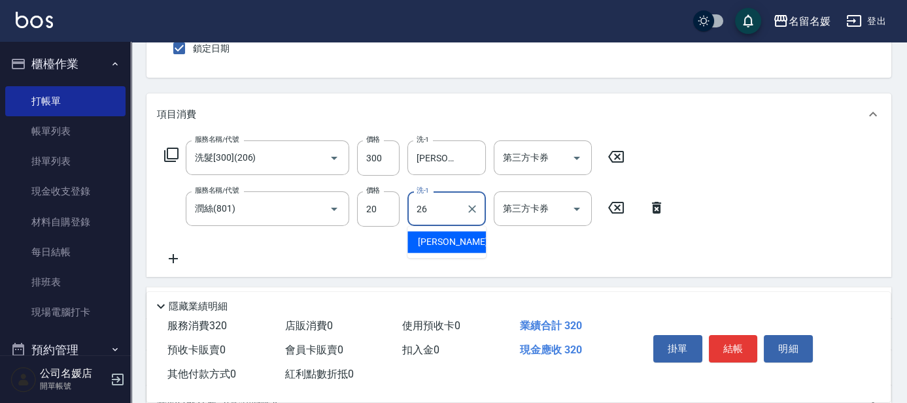
type input "蔡愛陵-26"
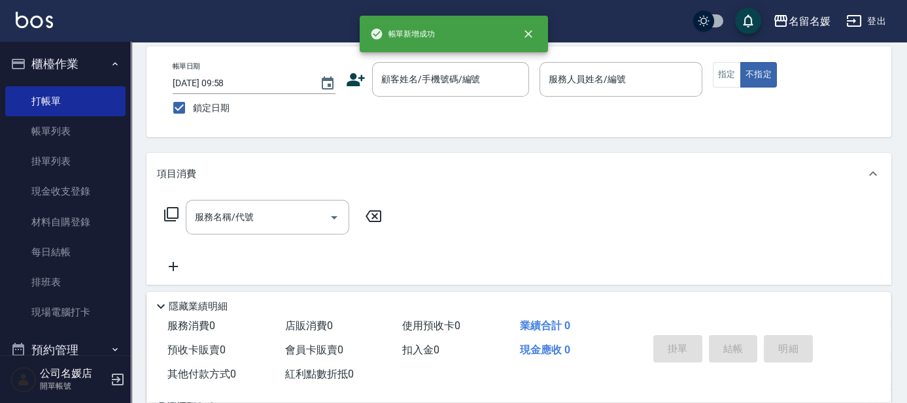
scroll to position [3, 0]
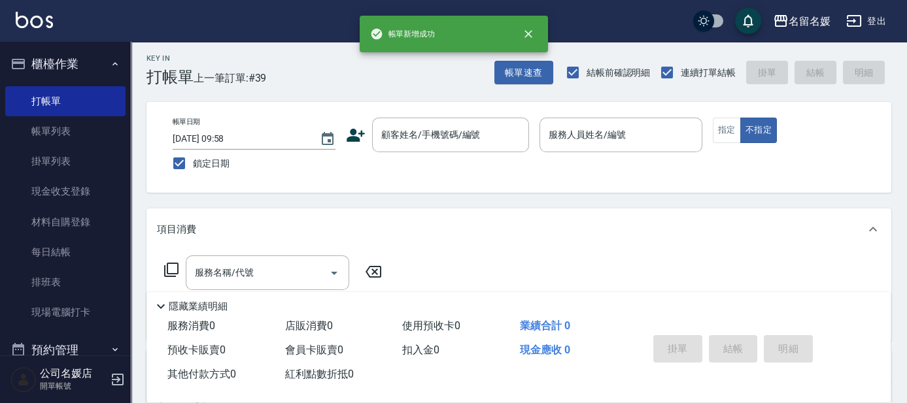
drag, startPoint x: 179, startPoint y: 416, endPoint x: 158, endPoint y: 425, distance: 22.8
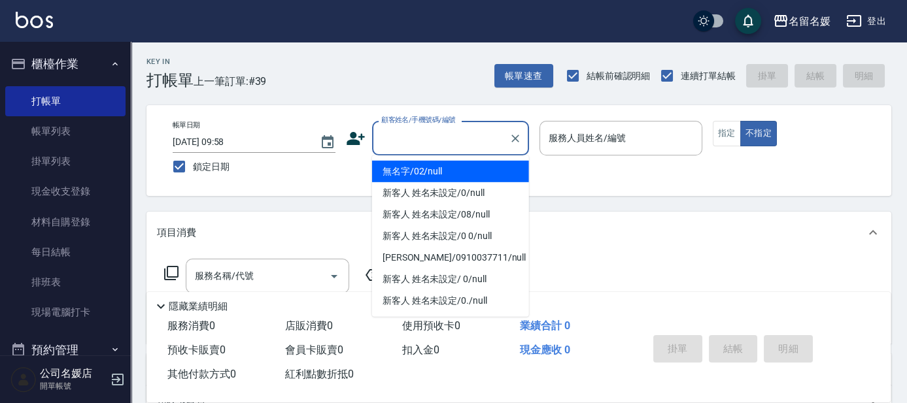
click at [431, 143] on input "顧客姓名/手機號碼/編號" at bounding box center [441, 138] width 126 height 23
type input "0"
type input "無名字/02/null"
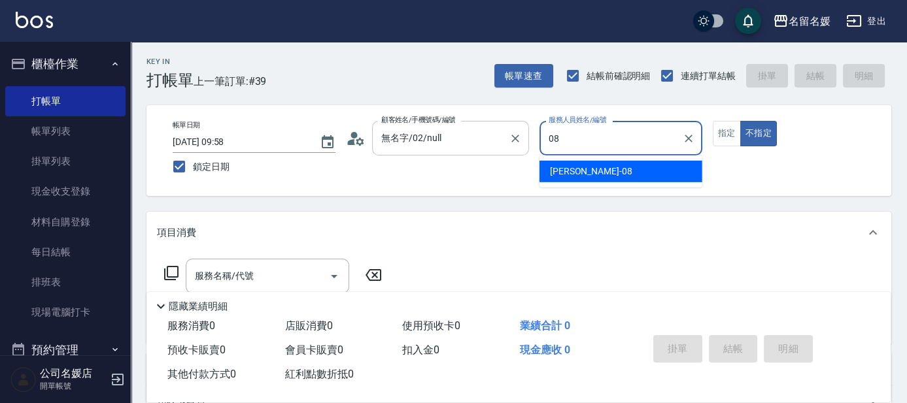
type input "08"
type button "false"
type input "許明雅-08"
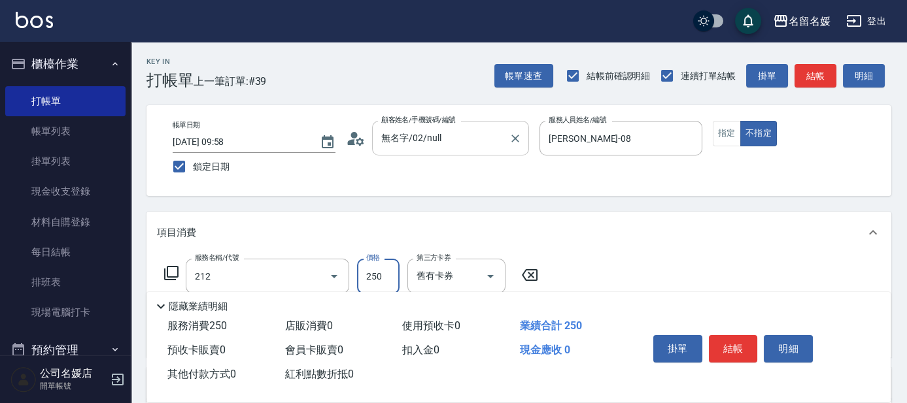
type input "洗髮券-(卡)250(212)"
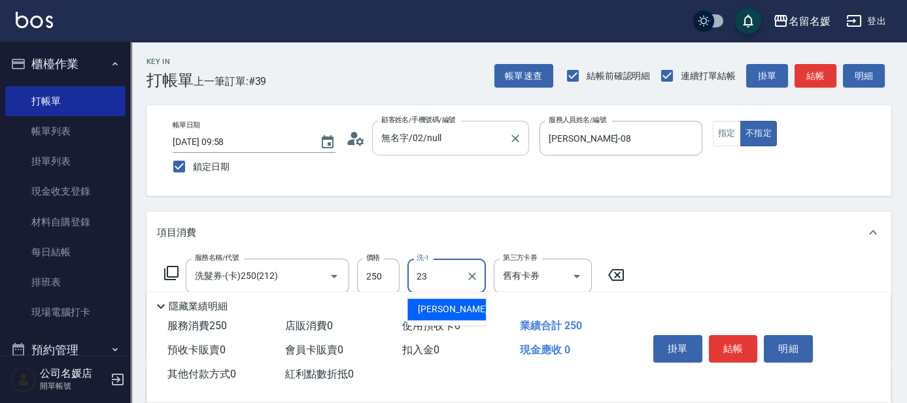
type input "俞靜嫺-23"
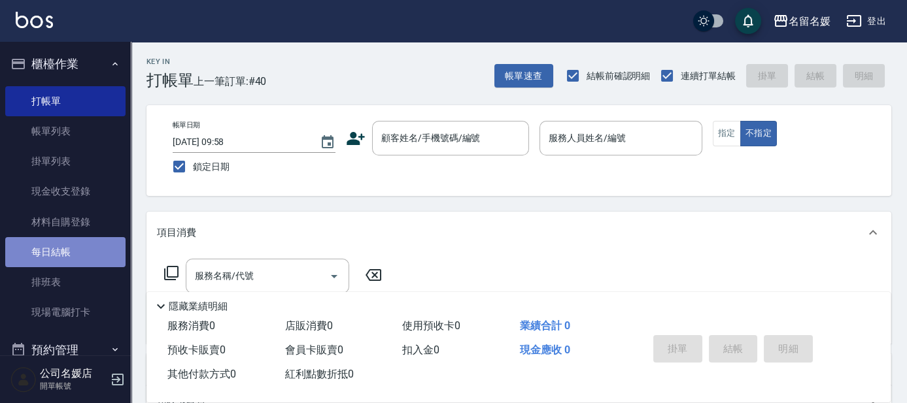
click at [69, 252] on link "每日結帳" at bounding box center [65, 252] width 120 height 30
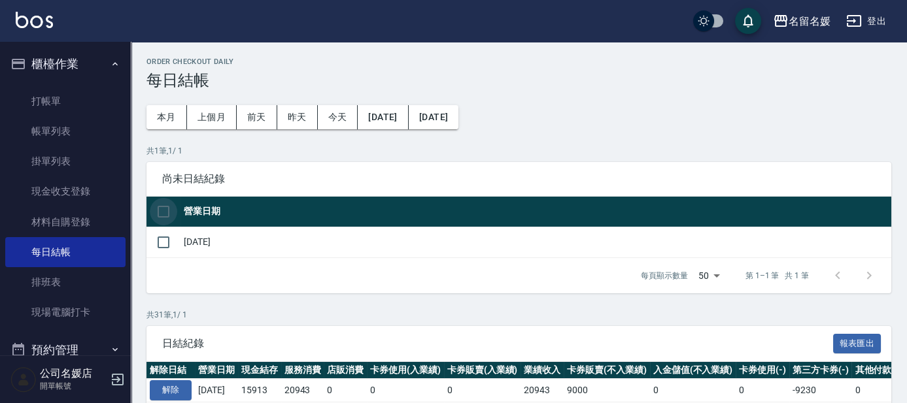
click at [160, 209] on input "checkbox" at bounding box center [163, 211] width 27 height 27
checkbox input "true"
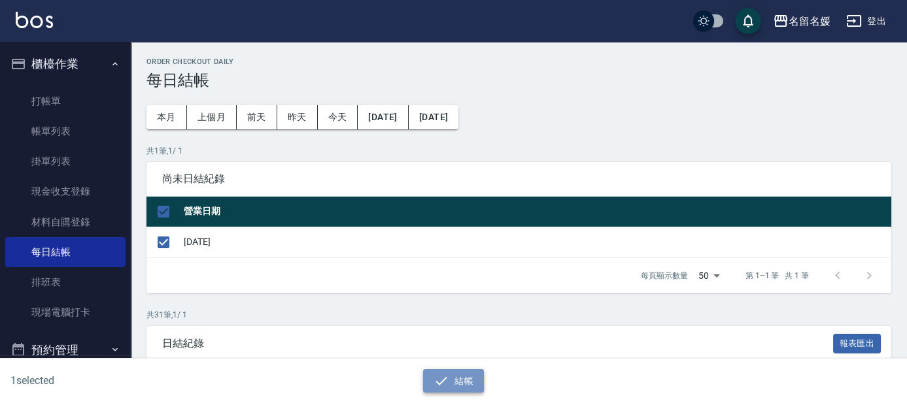
click at [461, 379] on button "結帳" at bounding box center [453, 381] width 61 height 24
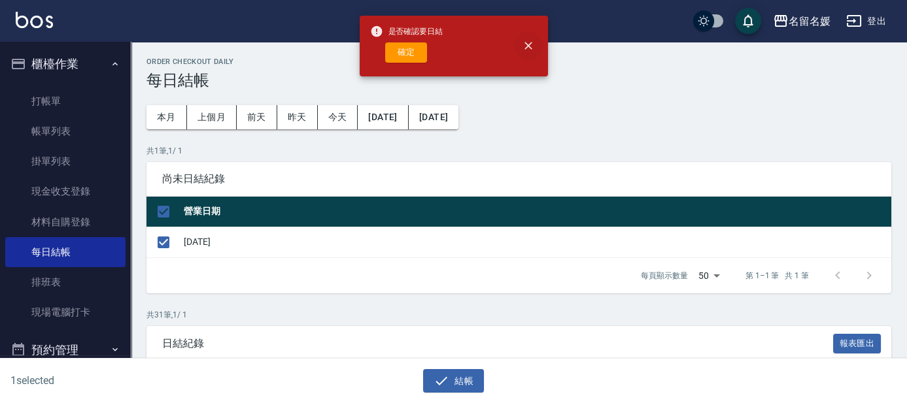
click at [528, 44] on icon "close" at bounding box center [528, 45] width 13 height 13
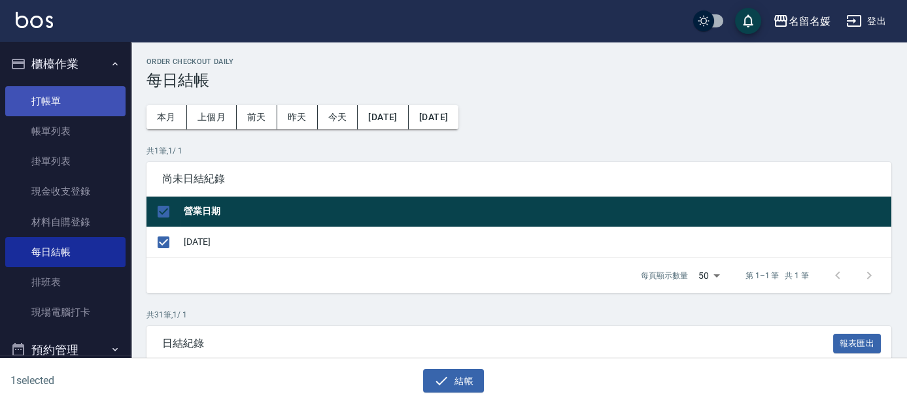
click at [85, 101] on link "打帳單" at bounding box center [65, 101] width 120 height 30
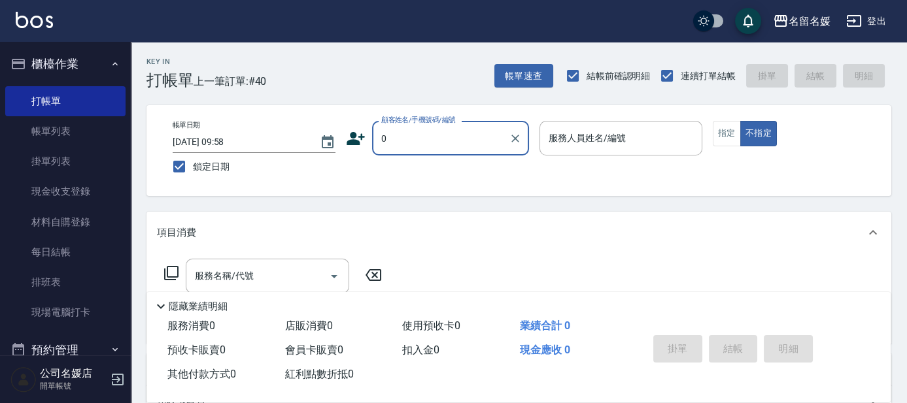
type input "0"
type input "08"
type input "無名字/02/null"
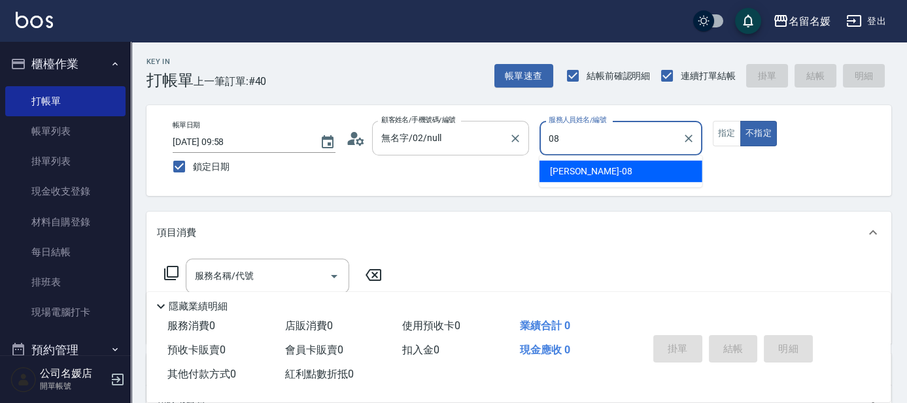
type input "08"
type button "false"
type input "許明雅-08"
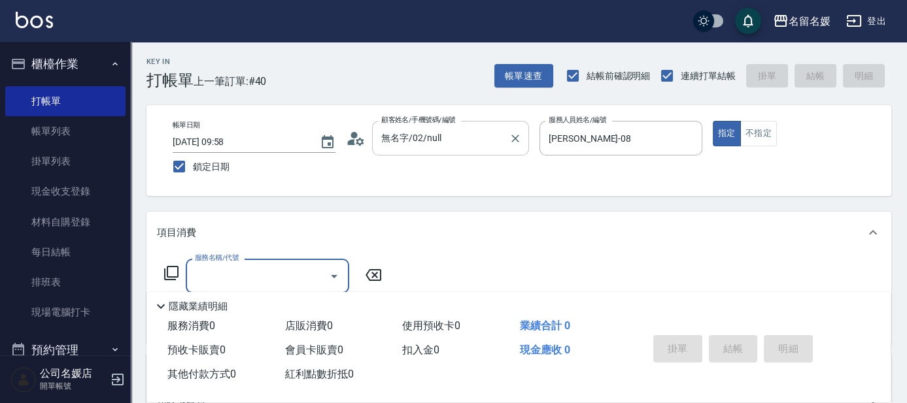
type input "新客人 姓名未設定/0/null"
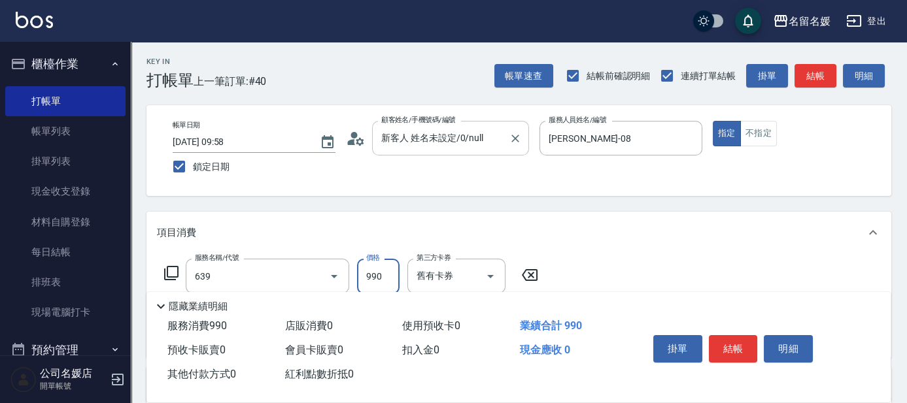
type input "(芙)蘆薈髮膜套卡(自材)(639)"
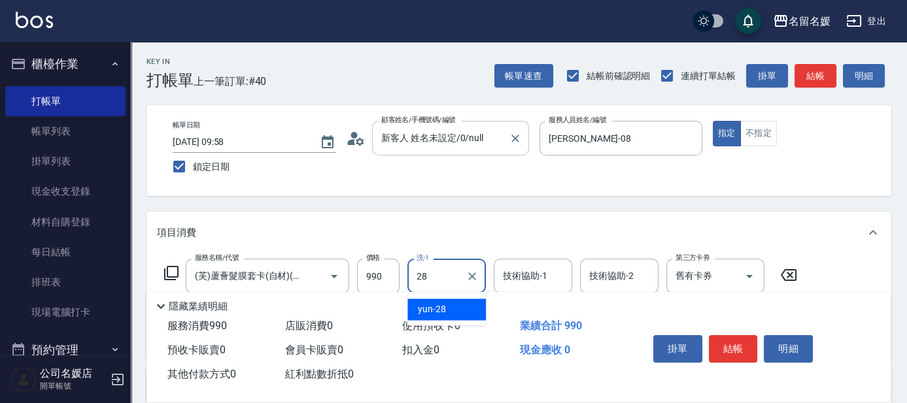
type input "yun-28"
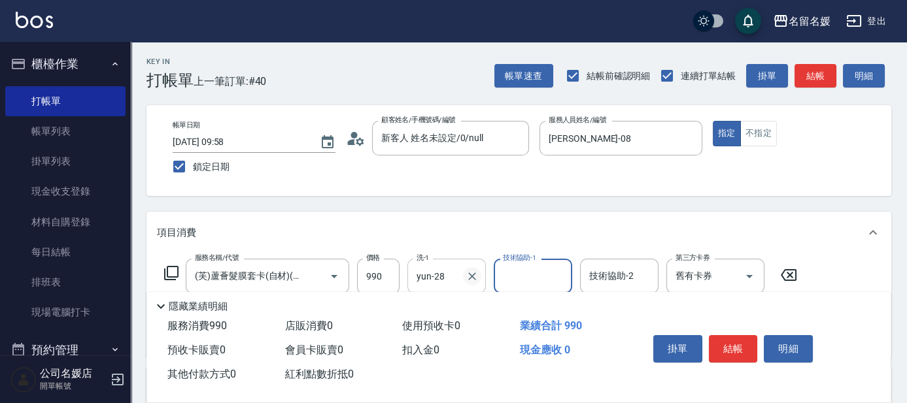
click at [473, 274] on icon "Clear" at bounding box center [471, 276] width 13 height 13
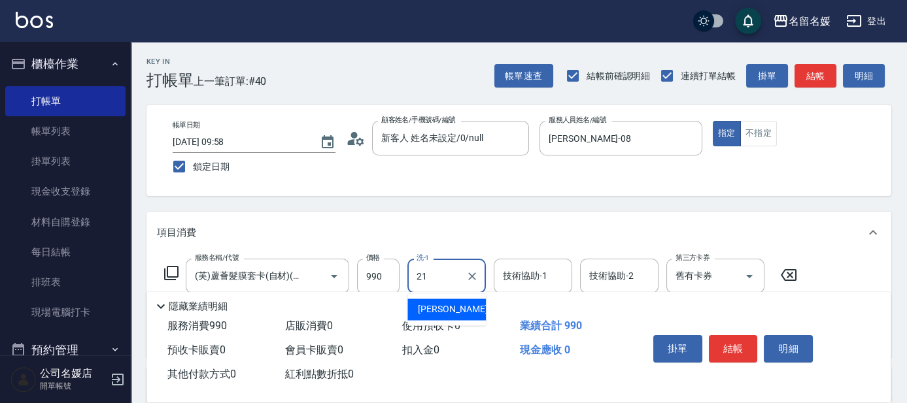
type input "許庭瑀-21"
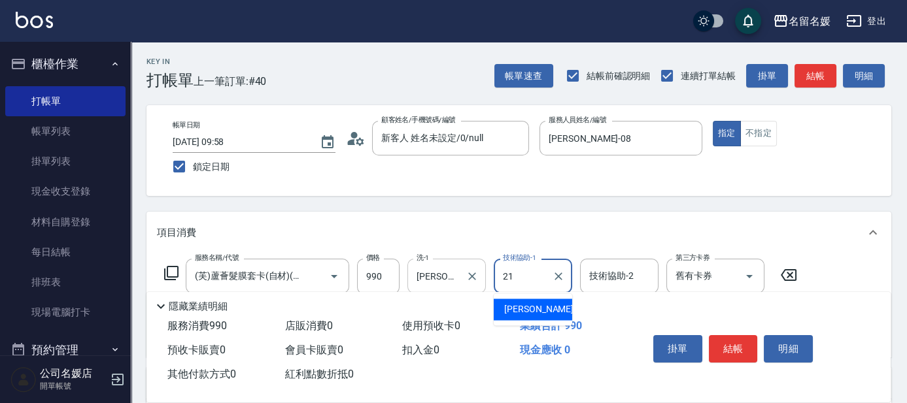
type input "許庭瑀-21"
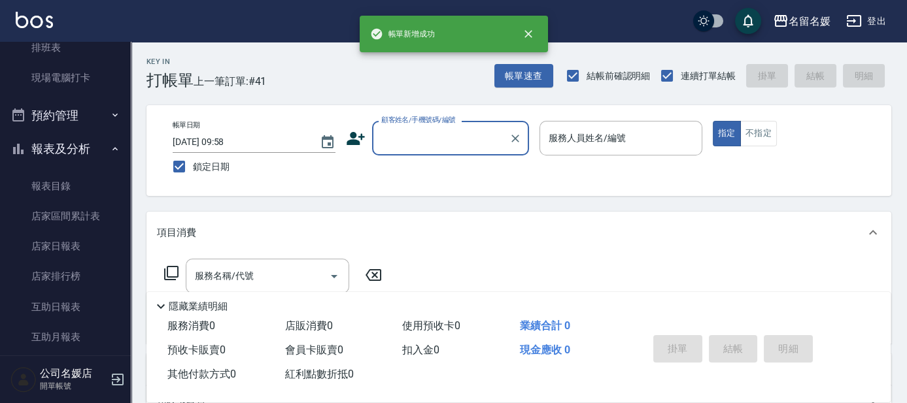
scroll to position [237, 0]
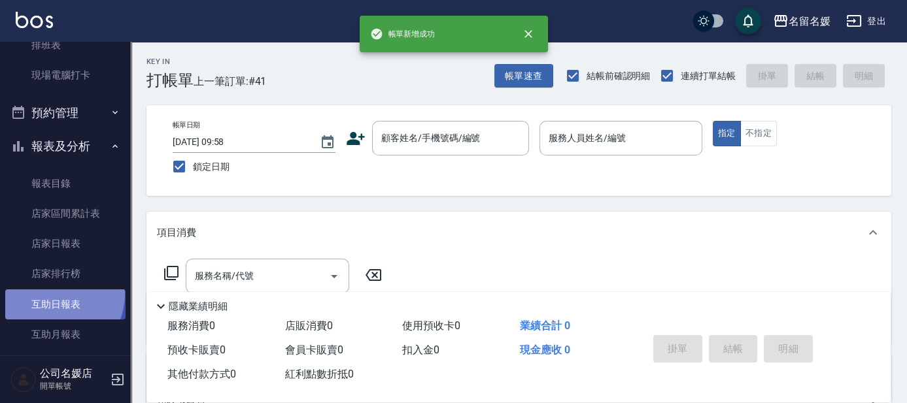
click at [47, 293] on link "互助日報表" at bounding box center [65, 305] width 120 height 30
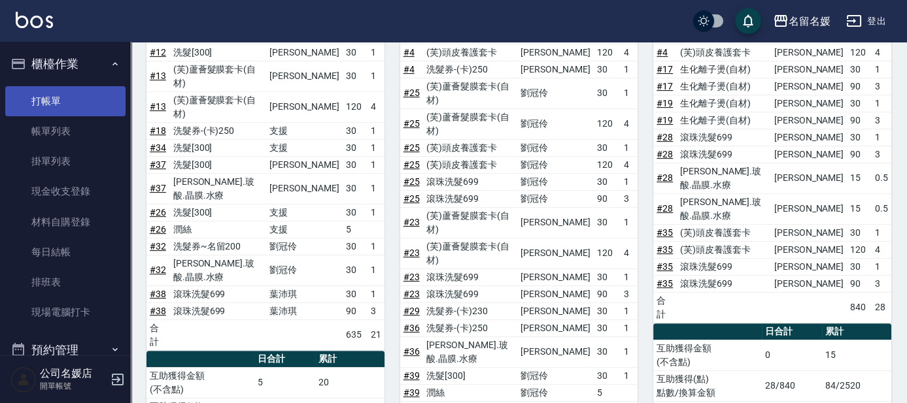
click at [48, 92] on link "打帳單" at bounding box center [65, 101] width 120 height 30
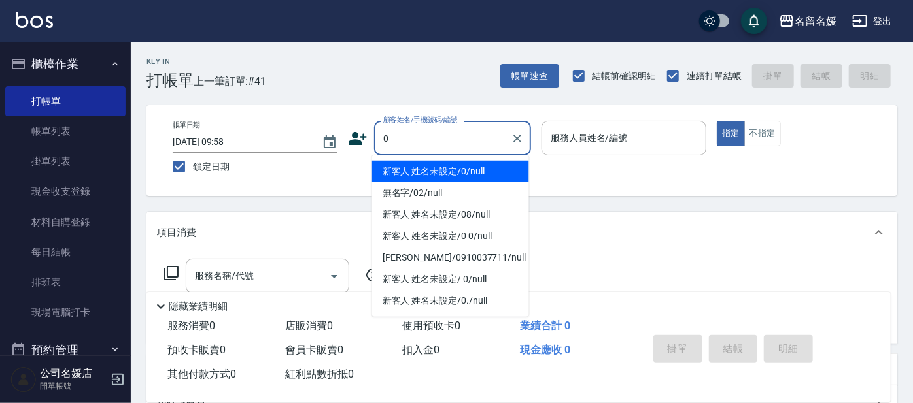
type input "0"
type input "04"
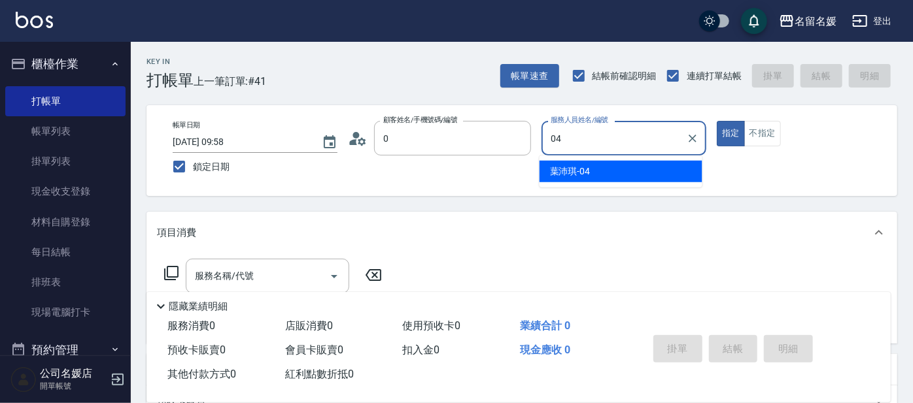
type input "新客人 姓名未設定/0/null"
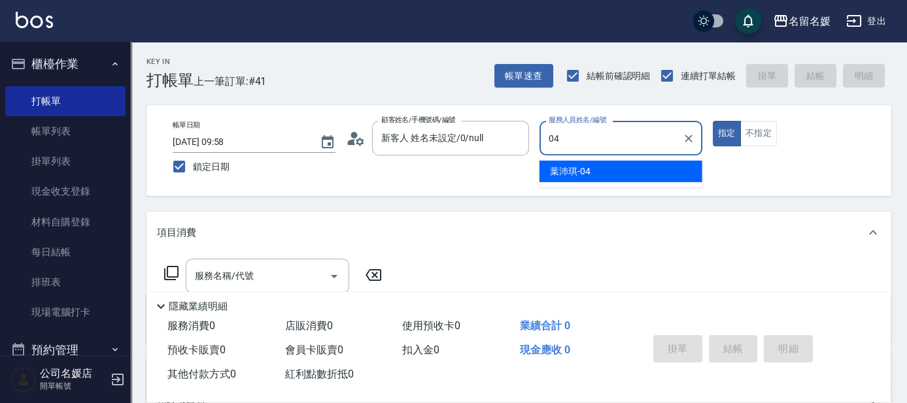
type input "04"
type button "true"
type input "葉沛琪-04"
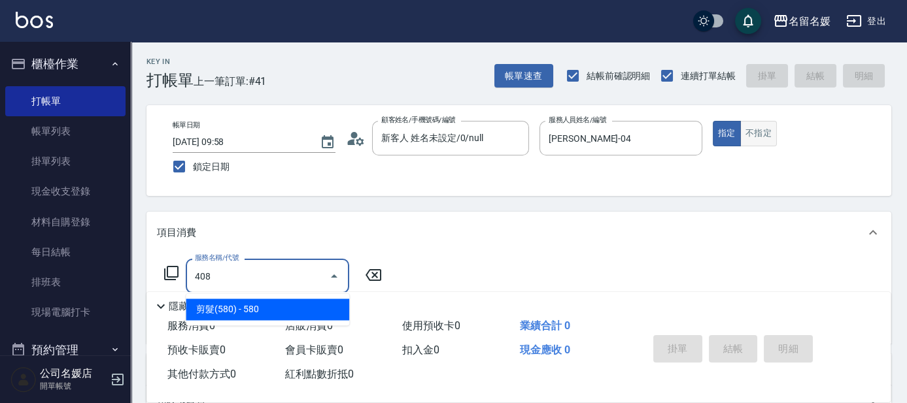
type input "408"
drag, startPoint x: 756, startPoint y: 126, endPoint x: 703, endPoint y: 146, distance: 56.7
click at [754, 127] on button "不指定" at bounding box center [758, 133] width 37 height 25
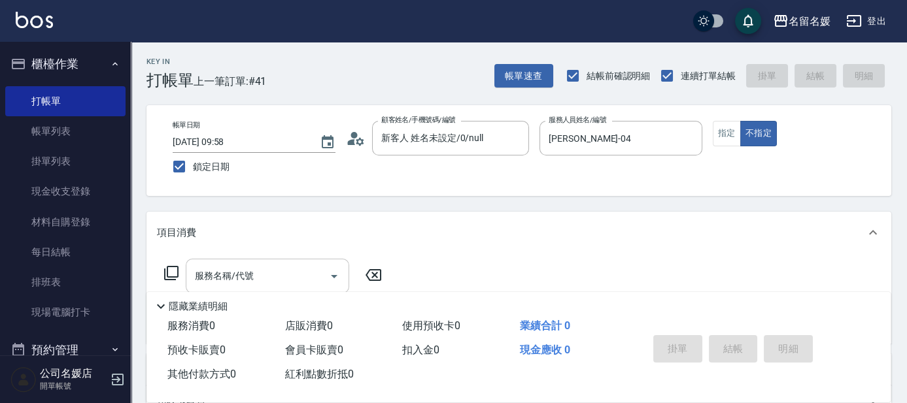
click at [312, 267] on input "服務名稱/代號" at bounding box center [258, 276] width 132 height 23
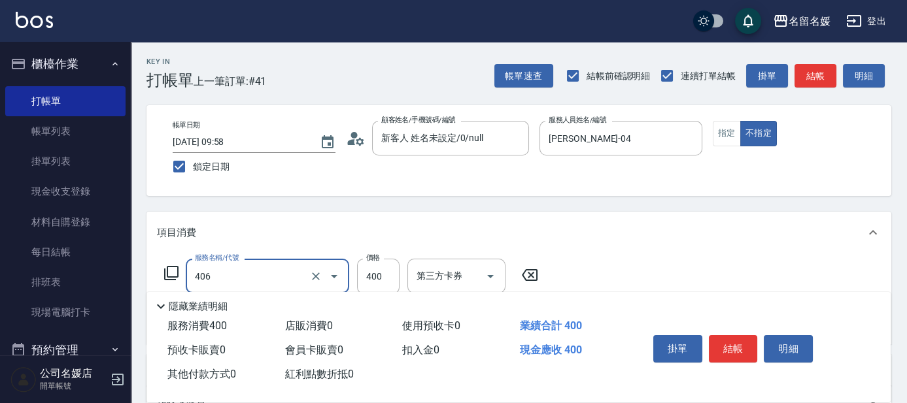
type input "剪髮(400)(406)"
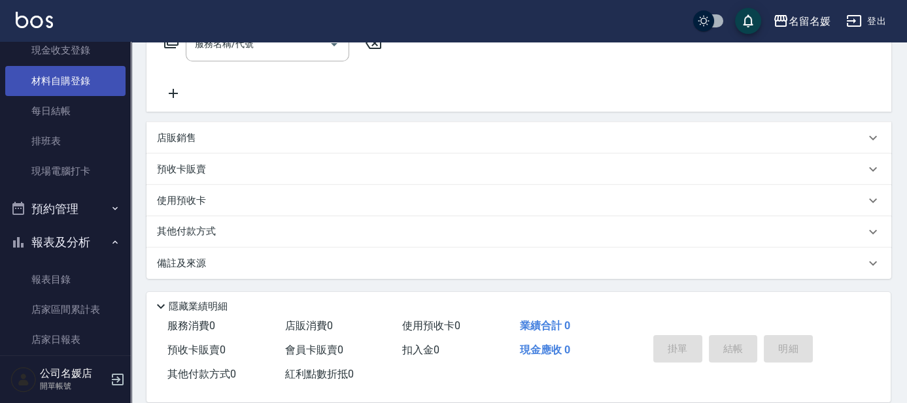
scroll to position [297, 0]
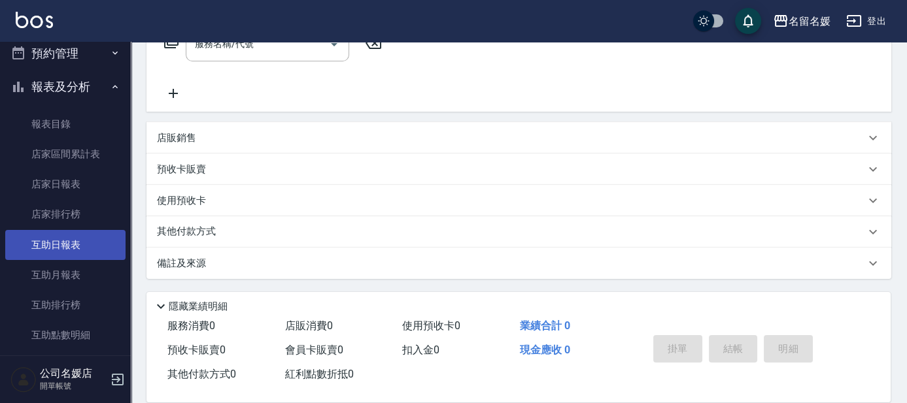
click at [64, 243] on link "互助日報表" at bounding box center [65, 245] width 120 height 30
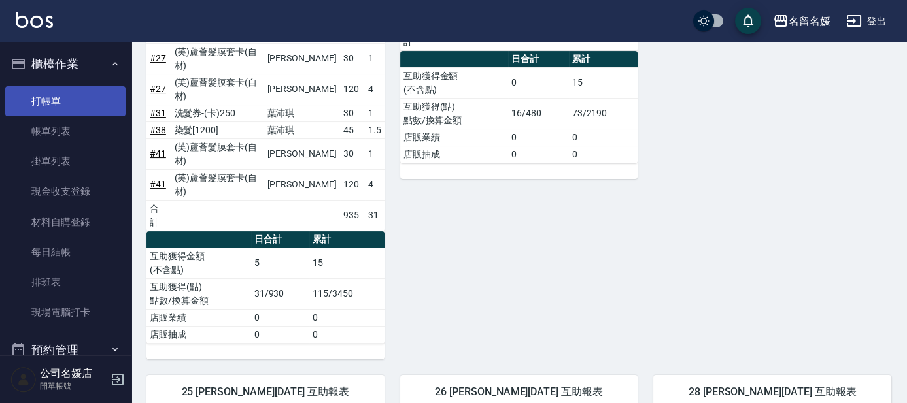
click at [77, 111] on link "打帳單" at bounding box center [65, 101] width 120 height 30
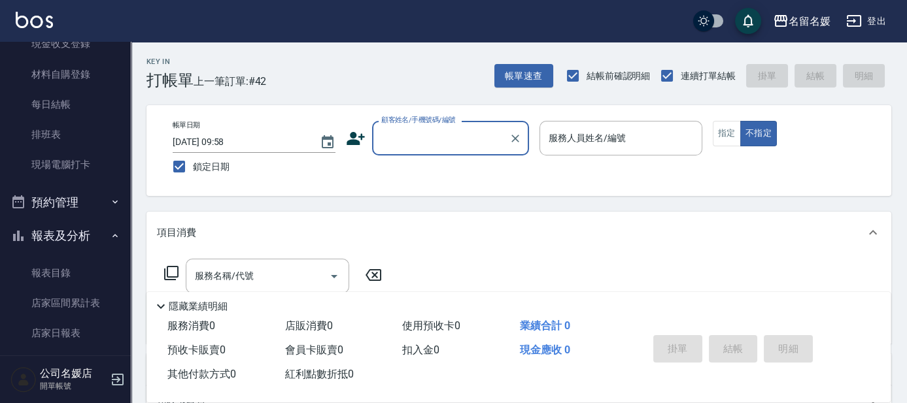
scroll to position [59, 0]
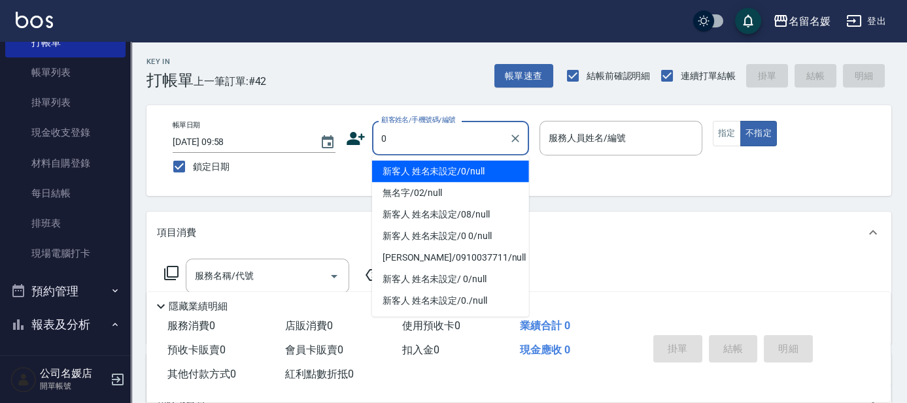
type input "0"
type input "08"
type input "新客人 姓名未設定/0/null"
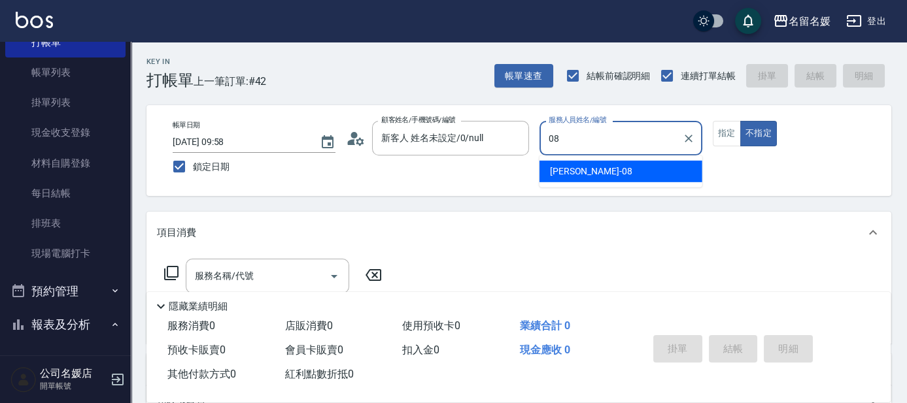
type input "08"
type button "false"
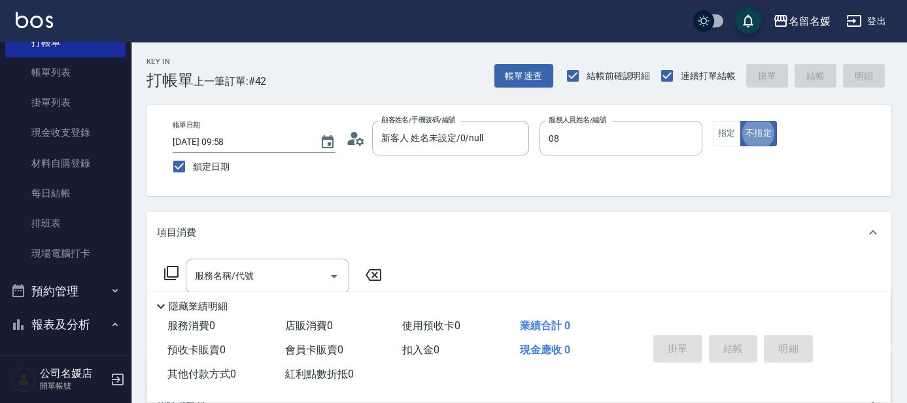
type input "許明雅-08"
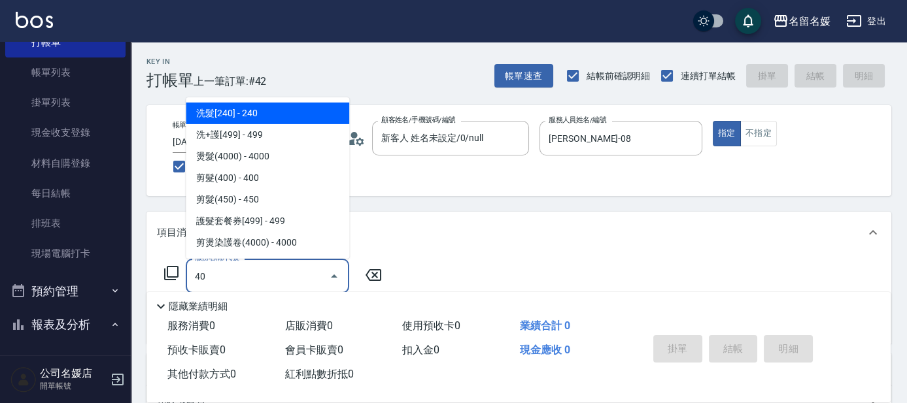
type input "408"
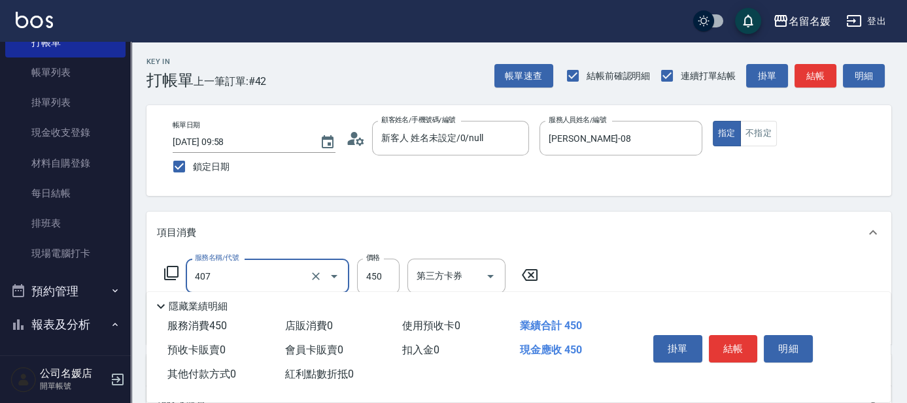
type input "剪髮(450)(407)"
type input "500"
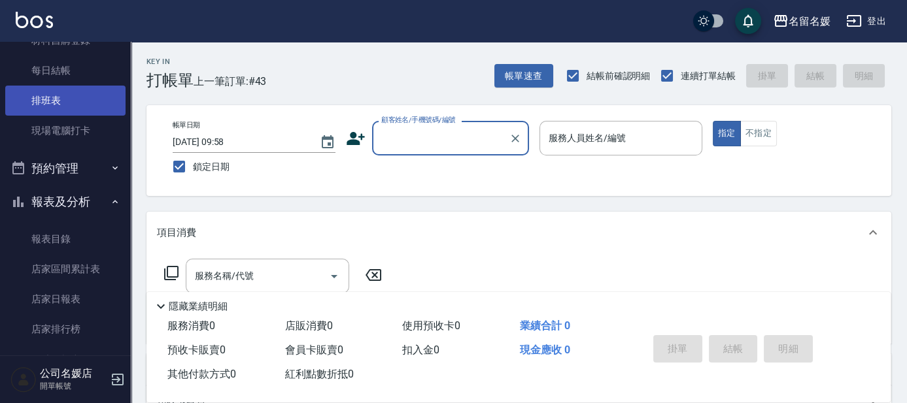
scroll to position [118, 0]
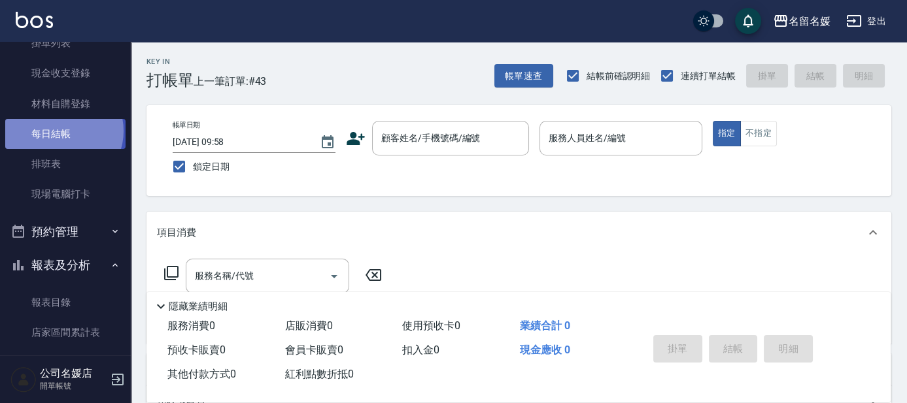
click at [63, 131] on link "每日結帳" at bounding box center [65, 134] width 120 height 30
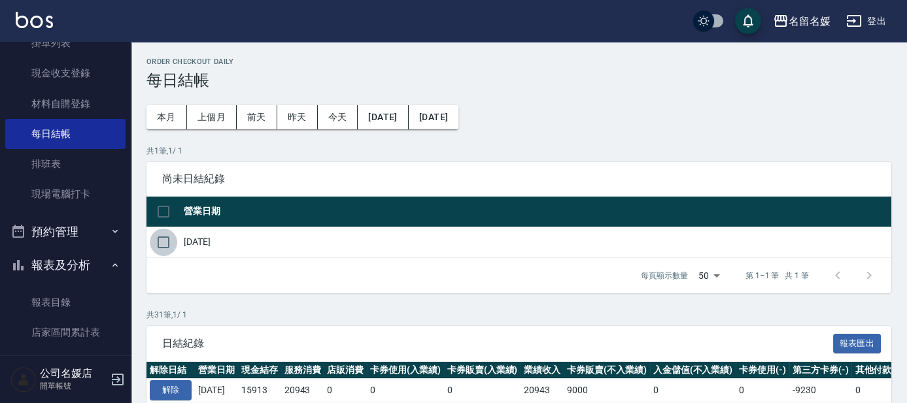
click at [161, 237] on input "checkbox" at bounding box center [163, 242] width 27 height 27
checkbox input "true"
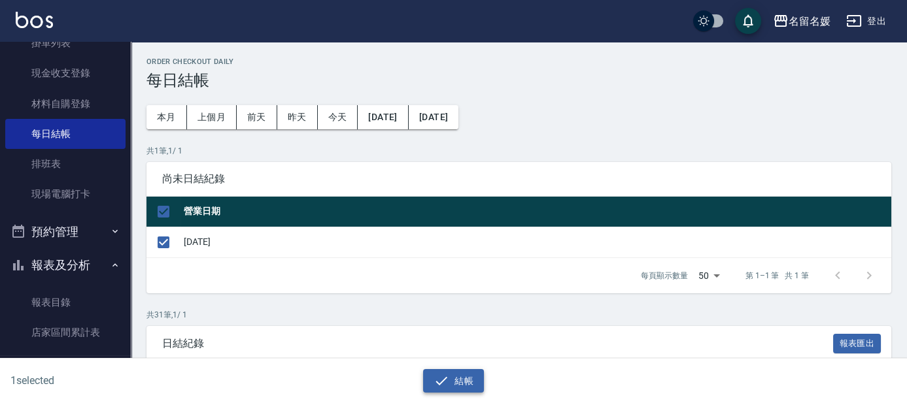
click at [450, 381] on button "結帳" at bounding box center [453, 381] width 61 height 24
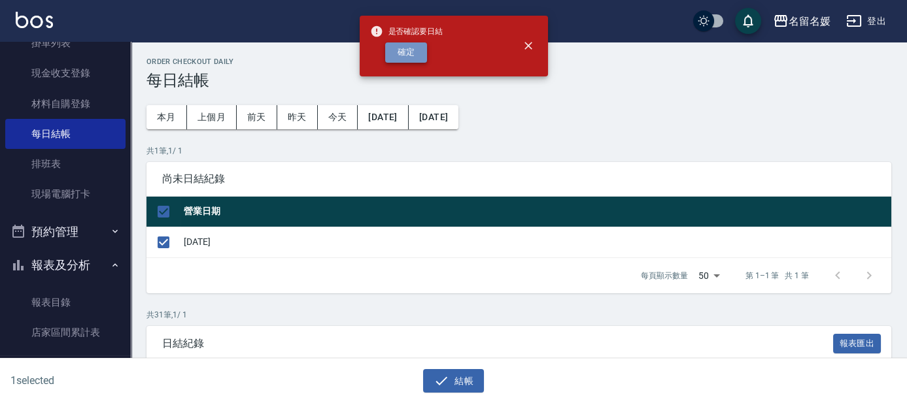
click at [395, 54] on button "確定" at bounding box center [406, 52] width 42 height 20
checkbox input "false"
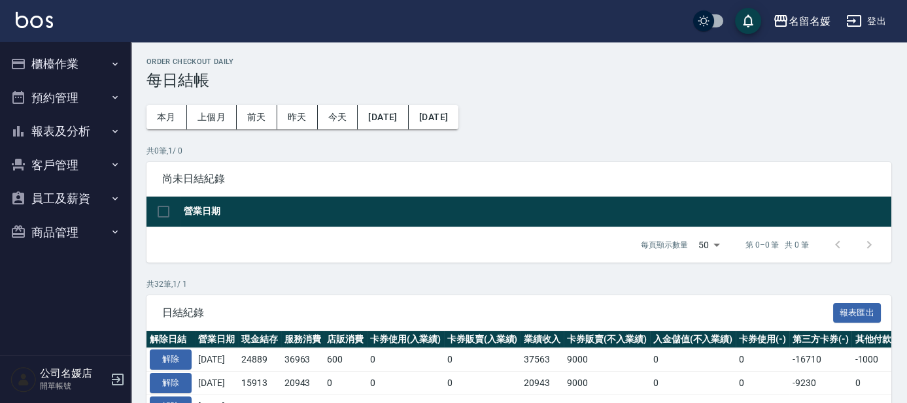
click at [84, 129] on button "報表及分析" at bounding box center [65, 131] width 120 height 34
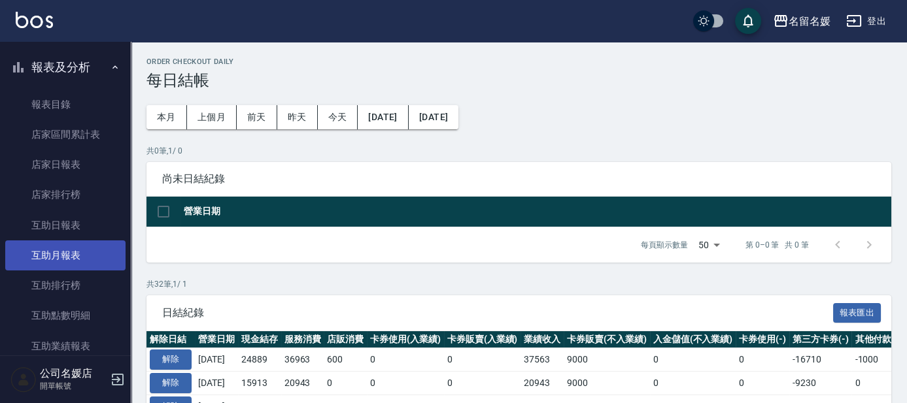
scroll to position [59, 0]
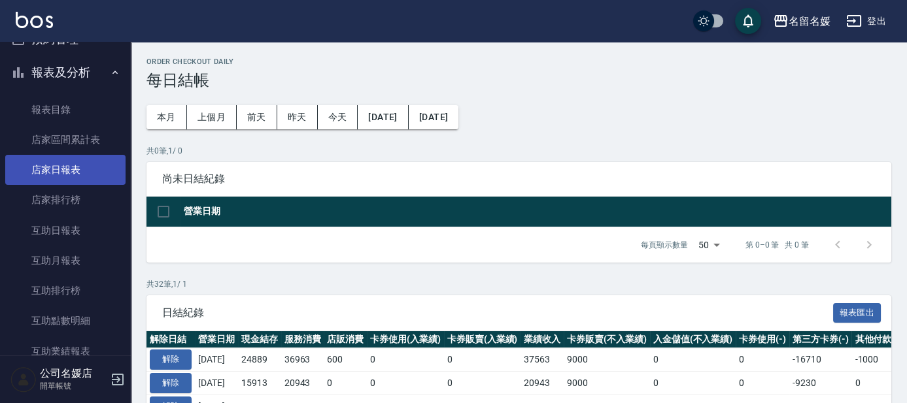
click at [67, 175] on link "店家日報表" at bounding box center [65, 170] width 120 height 30
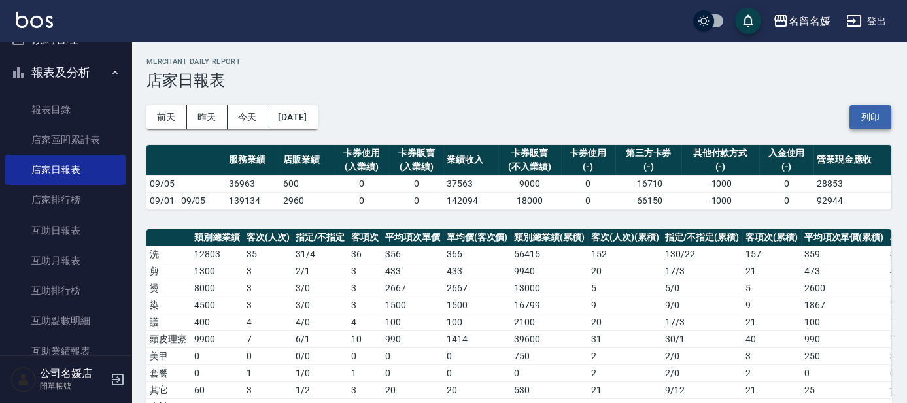
click at [864, 116] on button "列印" at bounding box center [870, 117] width 42 height 24
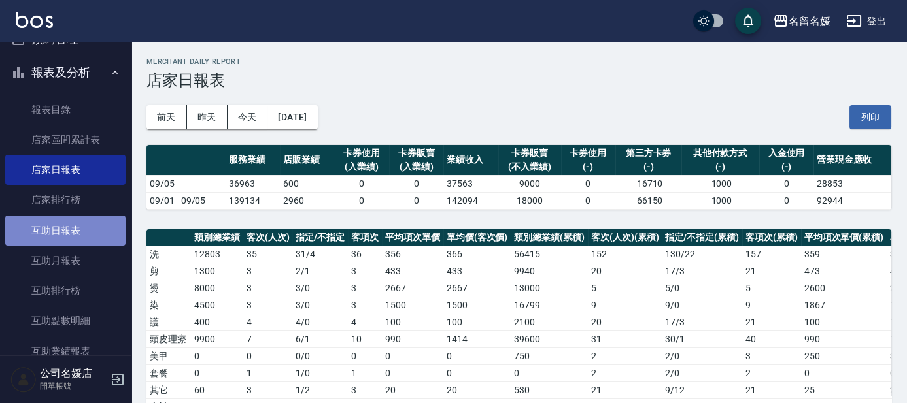
click at [69, 229] on link "互助日報表" at bounding box center [65, 231] width 120 height 30
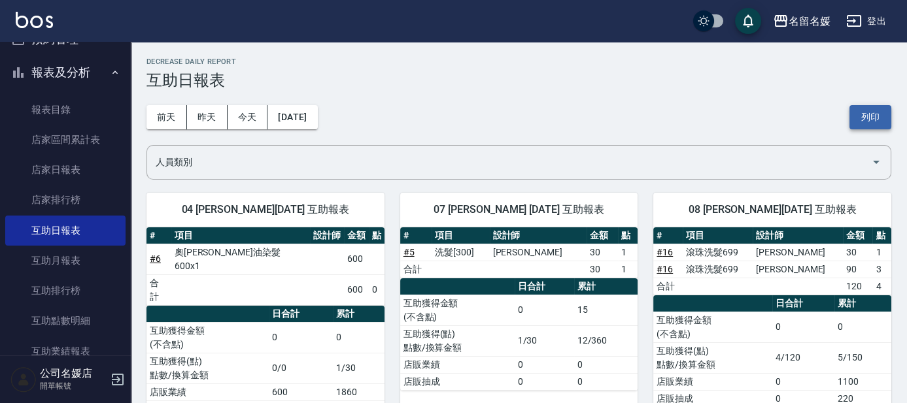
click at [879, 115] on button "列印" at bounding box center [870, 117] width 42 height 24
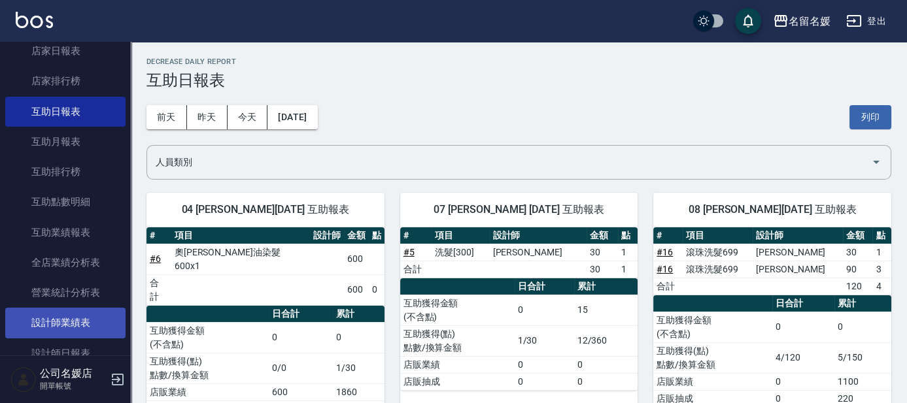
click at [76, 321] on link "設計師業績表" at bounding box center [65, 323] width 120 height 30
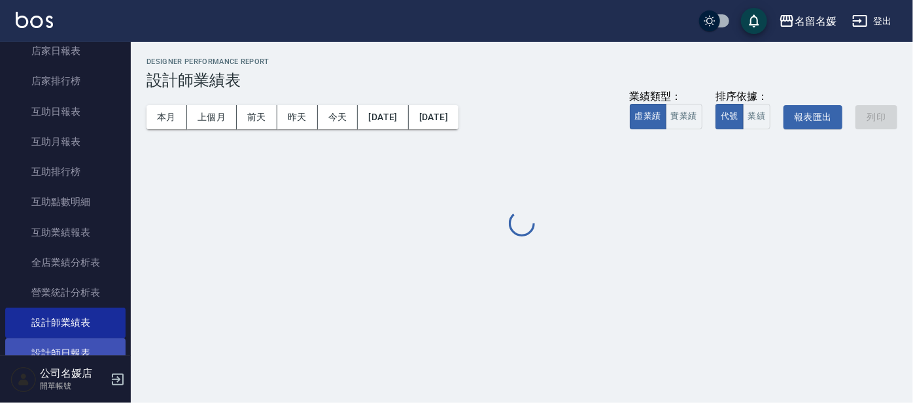
click at [75, 346] on link "設計師日報表" at bounding box center [65, 354] width 120 height 30
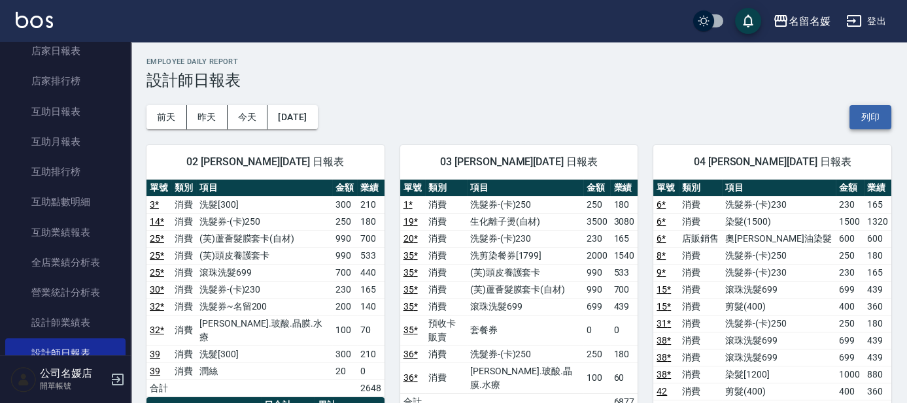
click at [863, 114] on button "列印" at bounding box center [870, 117] width 42 height 24
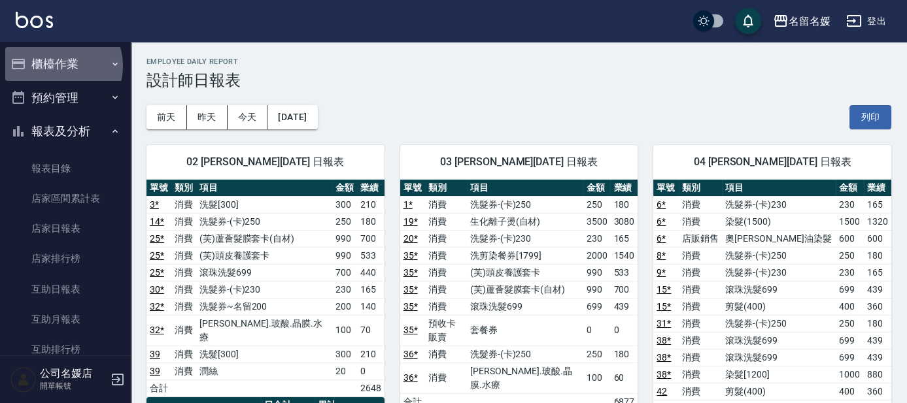
click at [56, 66] on button "櫃檯作業" at bounding box center [65, 64] width 120 height 34
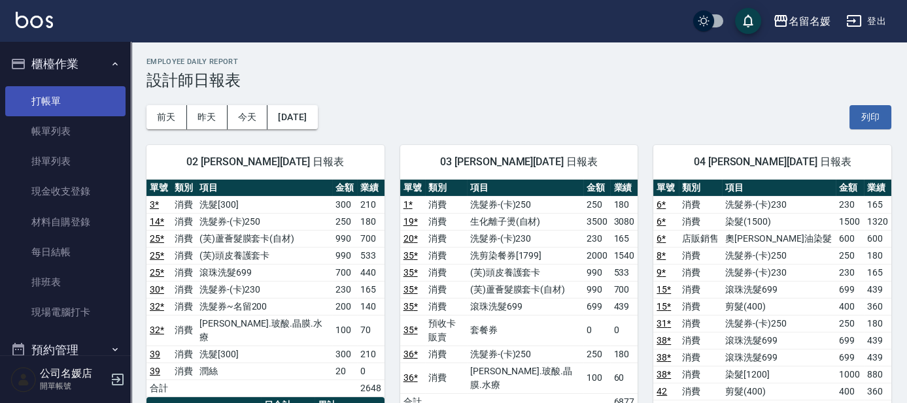
click at [76, 99] on link "打帳單" at bounding box center [65, 101] width 120 height 30
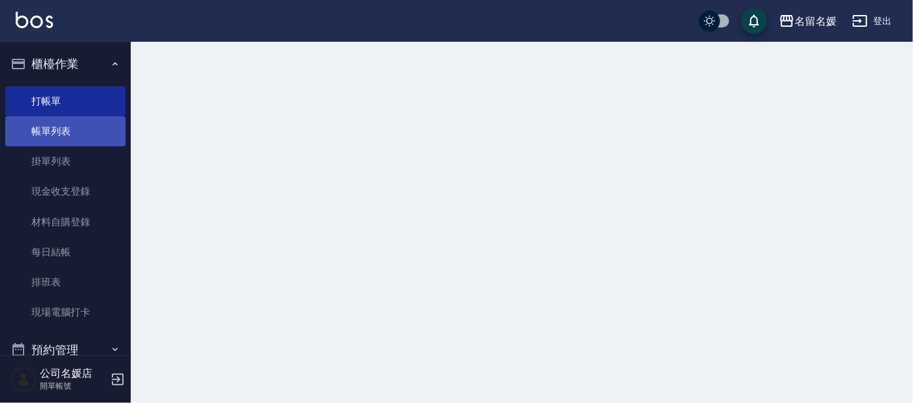
click at [85, 127] on link "帳單列表" at bounding box center [65, 131] width 120 height 30
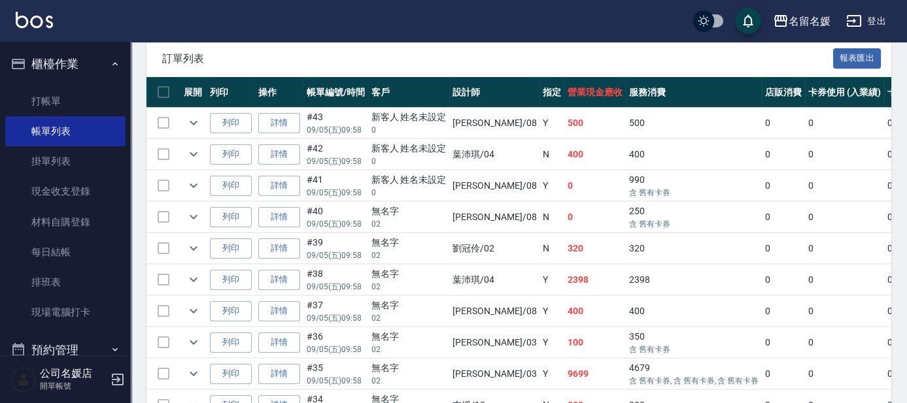
scroll to position [356, 0]
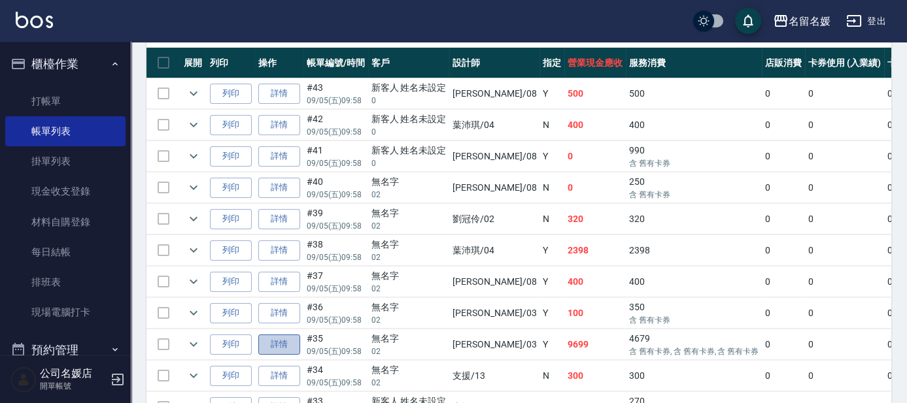
click at [270, 339] on link "詳情" at bounding box center [279, 345] width 42 height 20
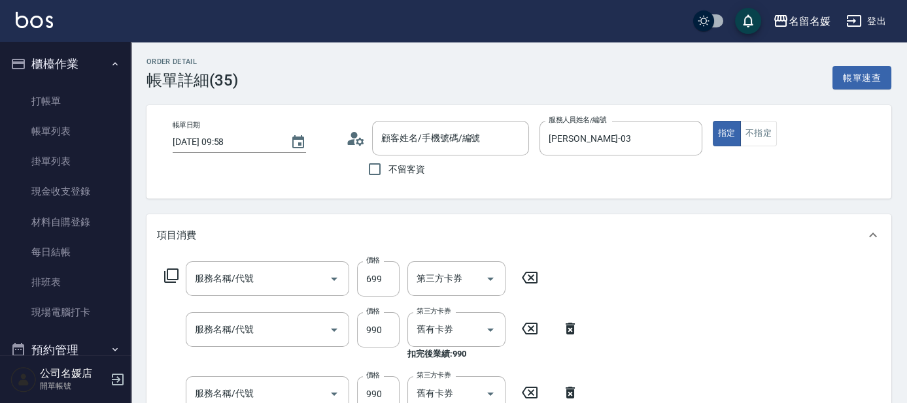
type input "2025/09/05 09:58"
type input "蔡依芳-03"
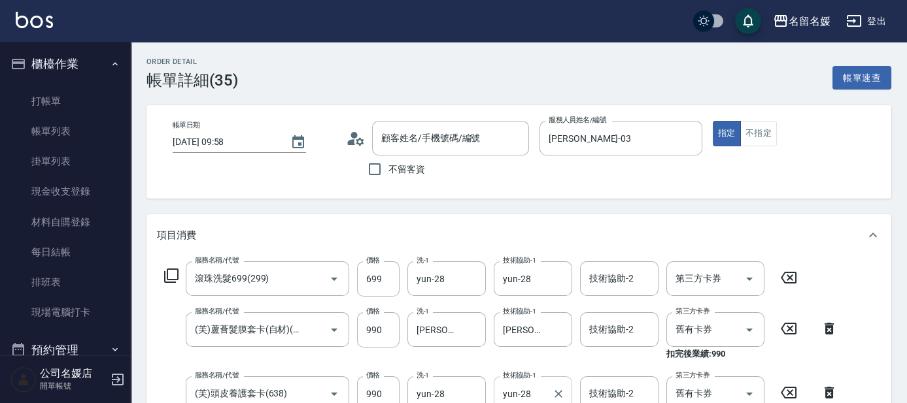
type input "滾珠洗髮699(299)"
type input "(芙)蘆薈髮膜套卡(自材)(639)"
type input "(芙)頭皮養護套卡(638)"
type input "洗剪染餐券[1799](626)"
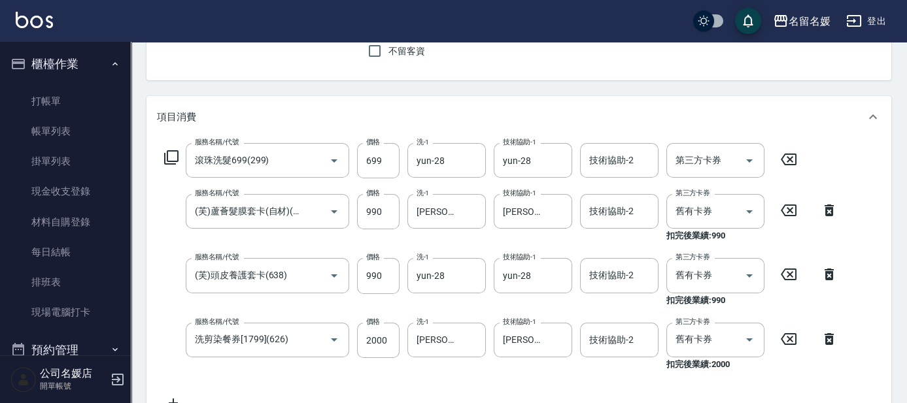
type input "無名字/02/null"
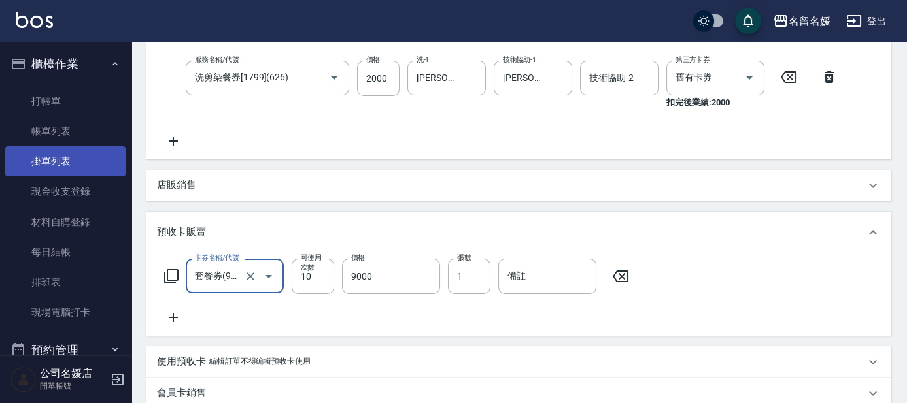
scroll to position [276, 0]
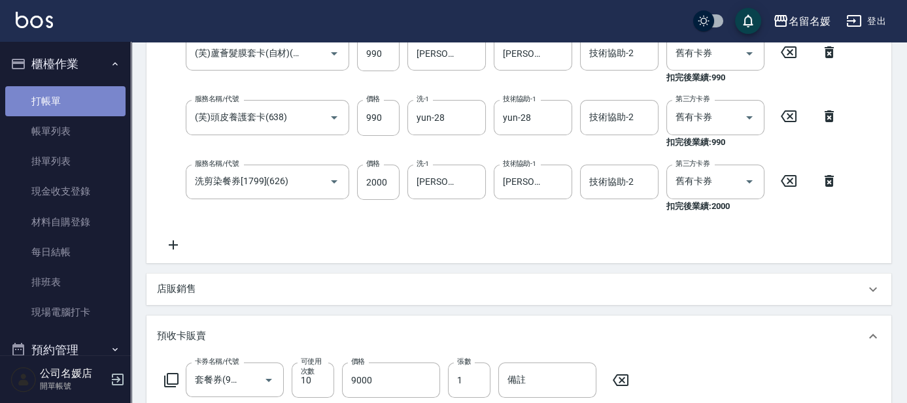
click at [78, 106] on link "打帳單" at bounding box center [65, 101] width 120 height 30
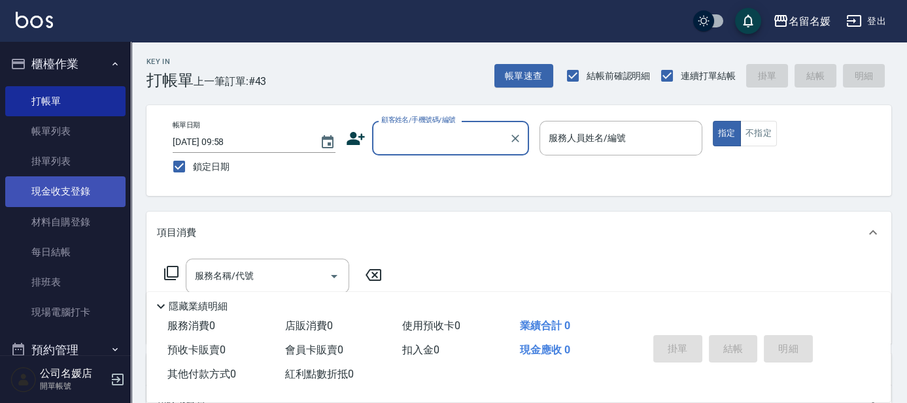
click at [69, 190] on link "現金收支登錄" at bounding box center [65, 191] width 120 height 30
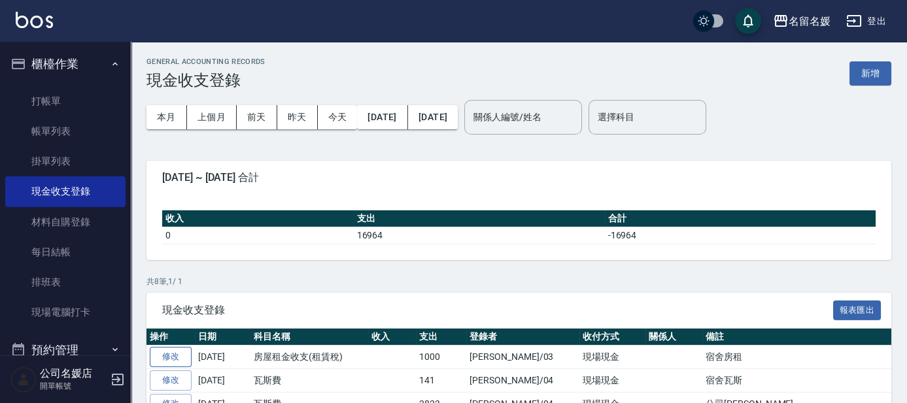
click at [158, 352] on link "修改" at bounding box center [171, 357] width 42 height 20
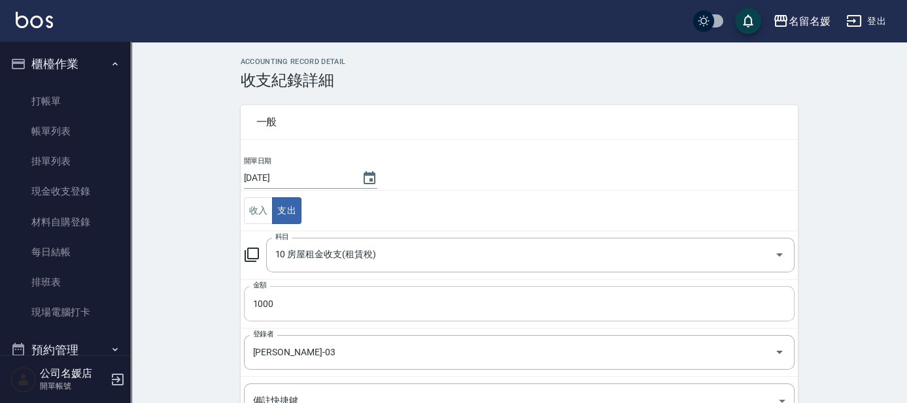
click at [322, 312] on input "1000" at bounding box center [519, 303] width 550 height 35
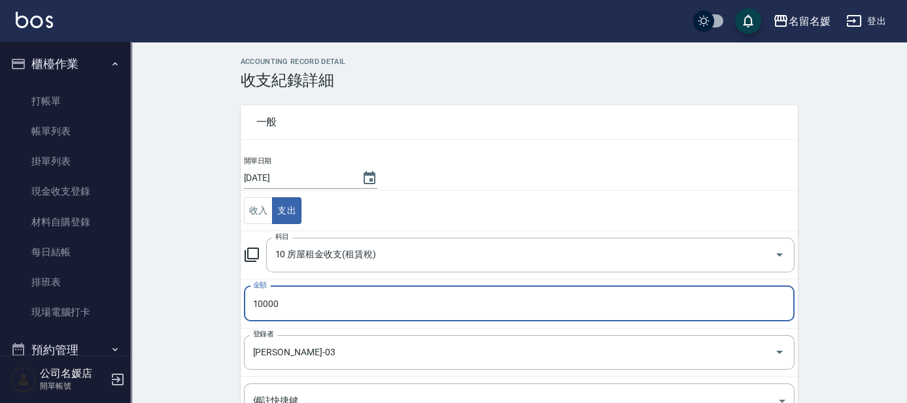
type input "10000"
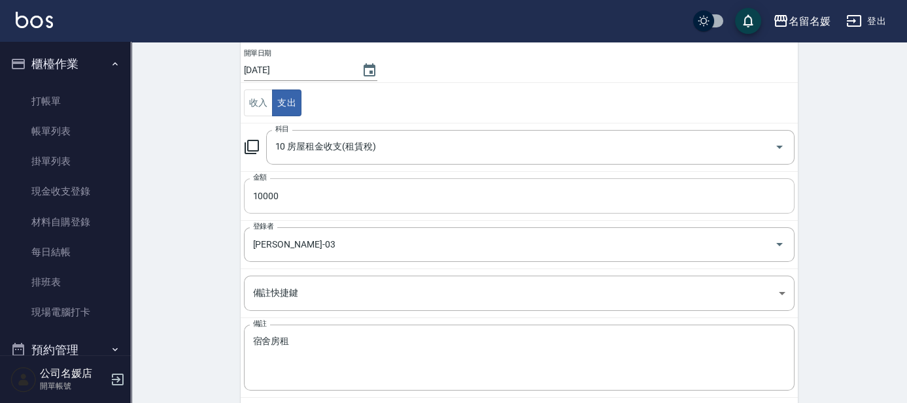
scroll to position [156, 0]
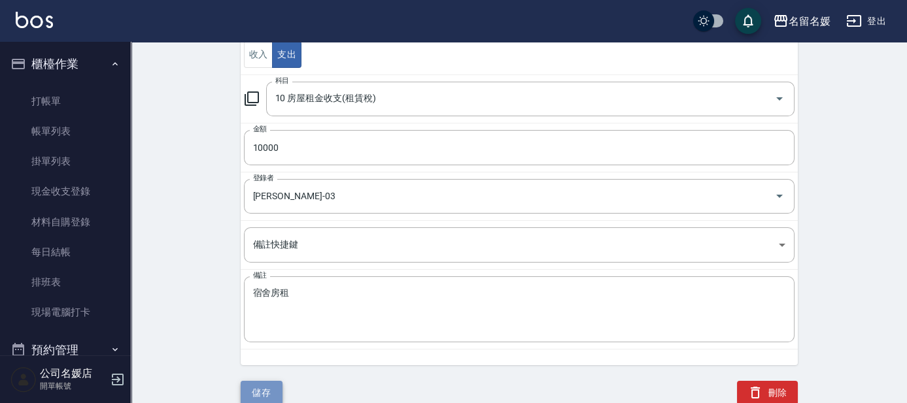
click at [260, 392] on button "儲存" at bounding box center [262, 393] width 42 height 24
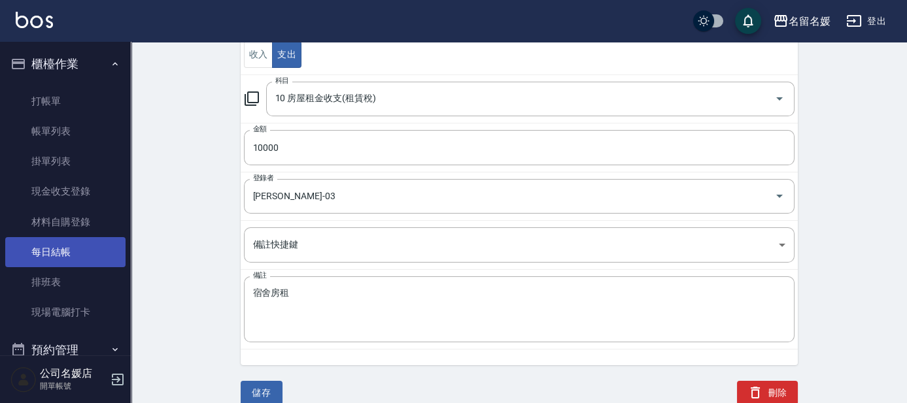
click at [66, 248] on link "每日結帳" at bounding box center [65, 252] width 120 height 30
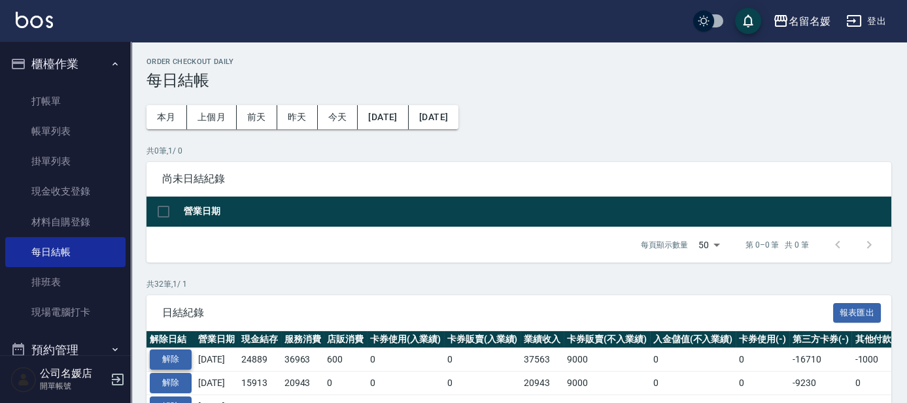
click at [176, 352] on button "解除" at bounding box center [171, 360] width 42 height 20
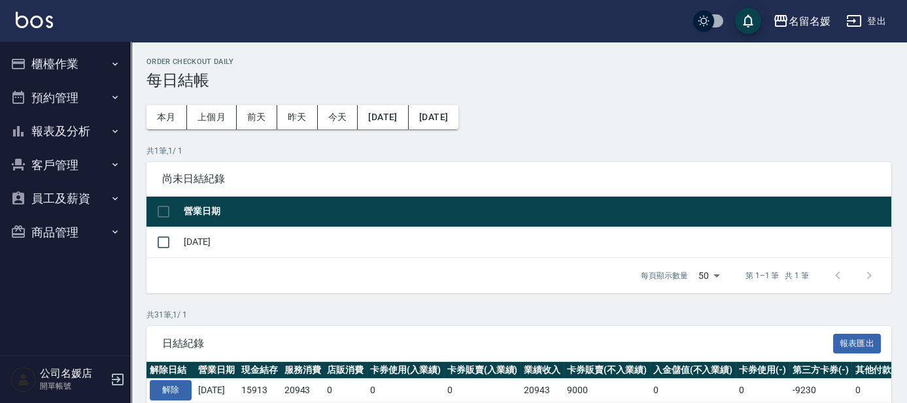
click at [50, 71] on button "櫃檯作業" at bounding box center [65, 64] width 120 height 34
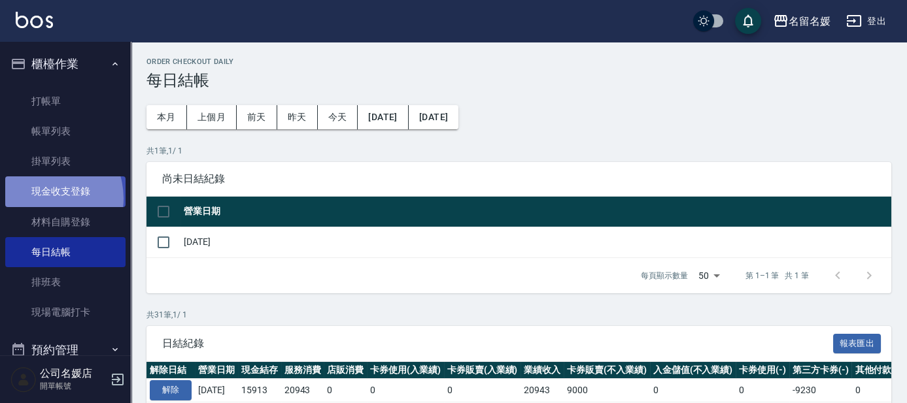
click at [42, 198] on link "現金收支登錄" at bounding box center [65, 191] width 120 height 30
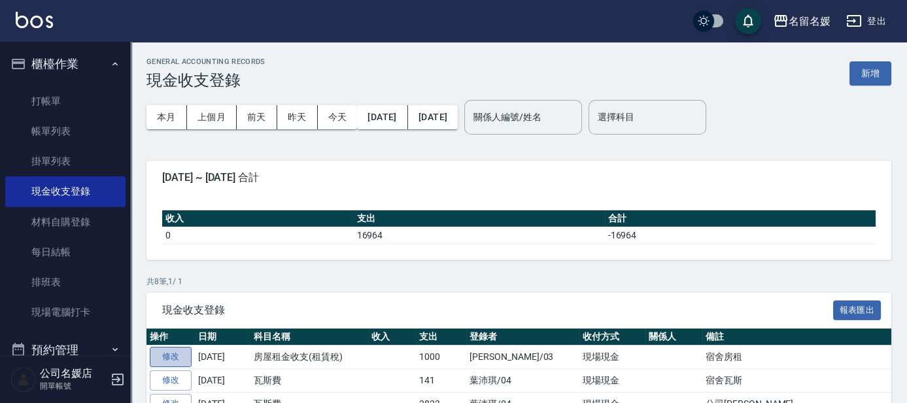
click at [173, 358] on link "修改" at bounding box center [171, 357] width 42 height 20
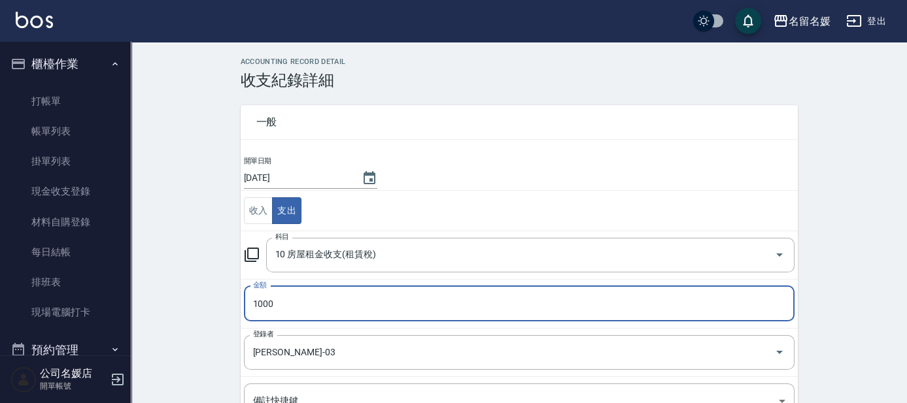
click at [298, 305] on input "1000" at bounding box center [519, 303] width 550 height 35
type input "10000"
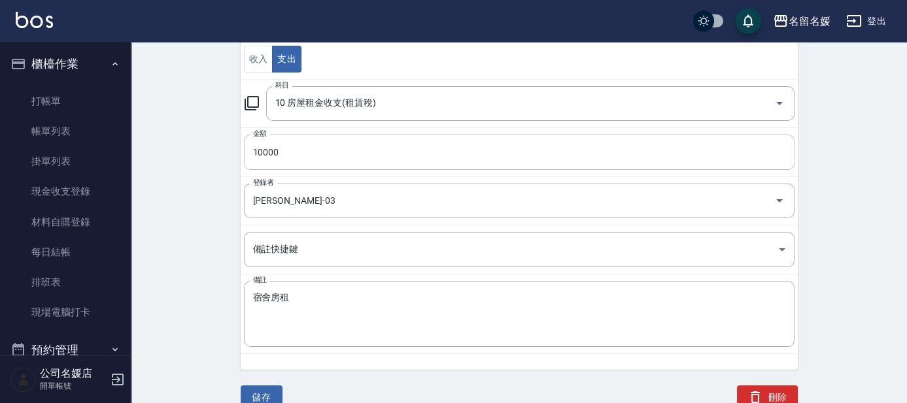
scroll to position [156, 0]
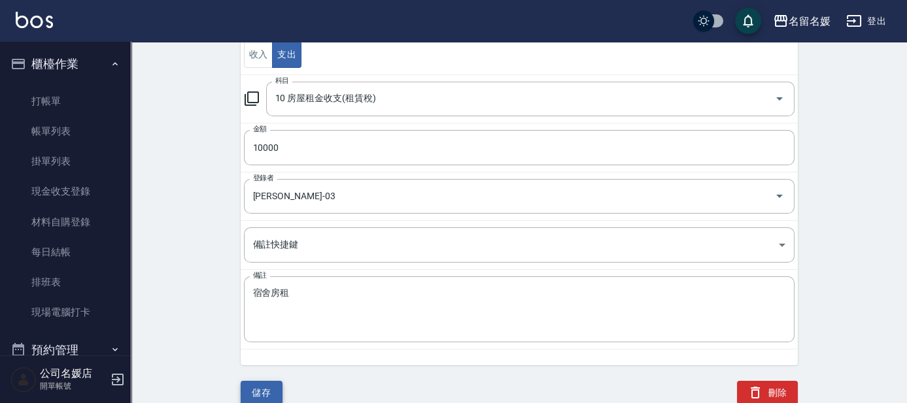
click at [278, 395] on button "儲存" at bounding box center [262, 393] width 42 height 24
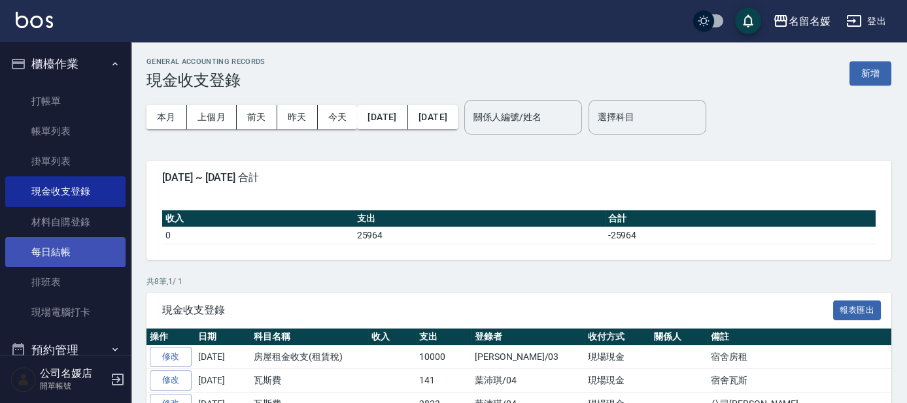
click at [47, 262] on link "每日結帳" at bounding box center [65, 252] width 120 height 30
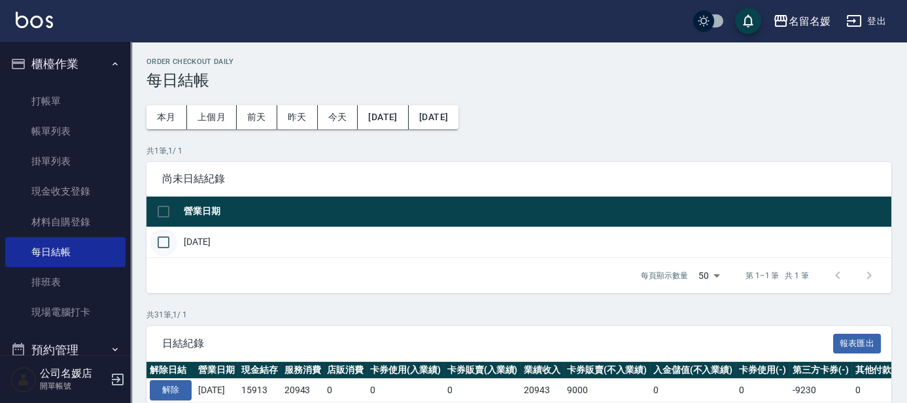
click at [169, 244] on input "checkbox" at bounding box center [163, 242] width 27 height 27
checkbox input "true"
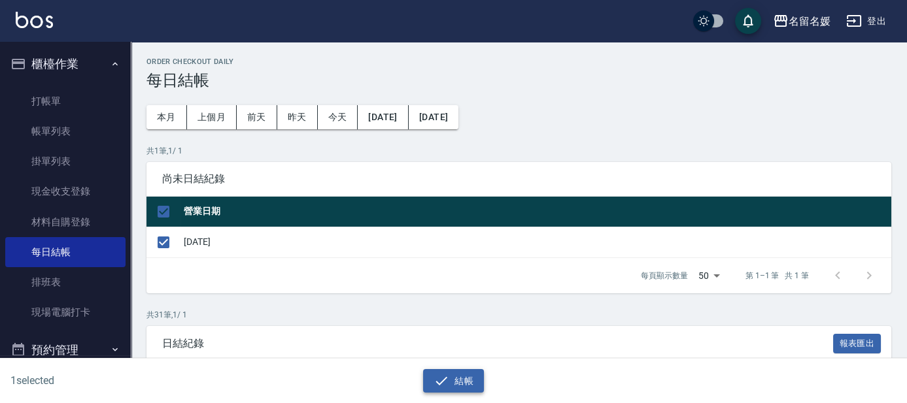
click at [424, 377] on button "結帳" at bounding box center [453, 381] width 61 height 24
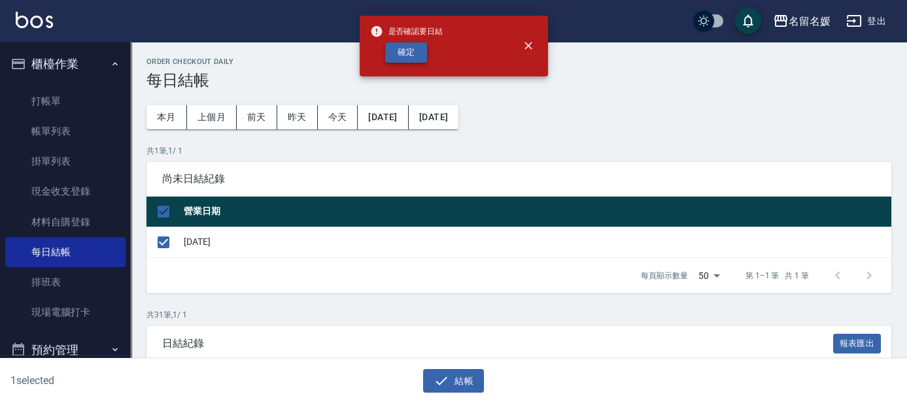
click at [416, 56] on button "確定" at bounding box center [406, 52] width 42 height 20
checkbox input "false"
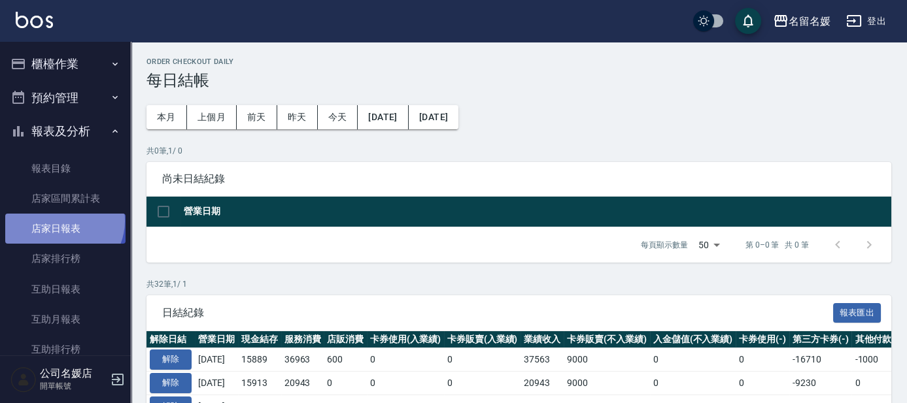
click at [61, 221] on link "店家日報表" at bounding box center [65, 229] width 120 height 30
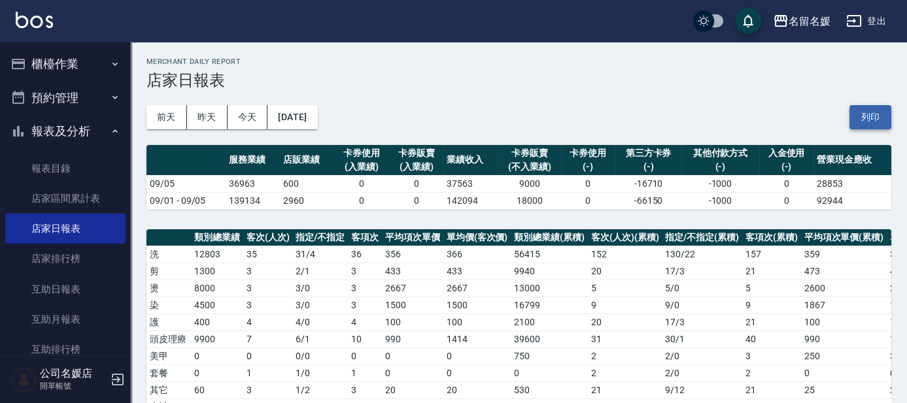
click at [864, 123] on button "列印" at bounding box center [870, 117] width 42 height 24
click at [875, 19] on button "登出" at bounding box center [866, 21] width 50 height 24
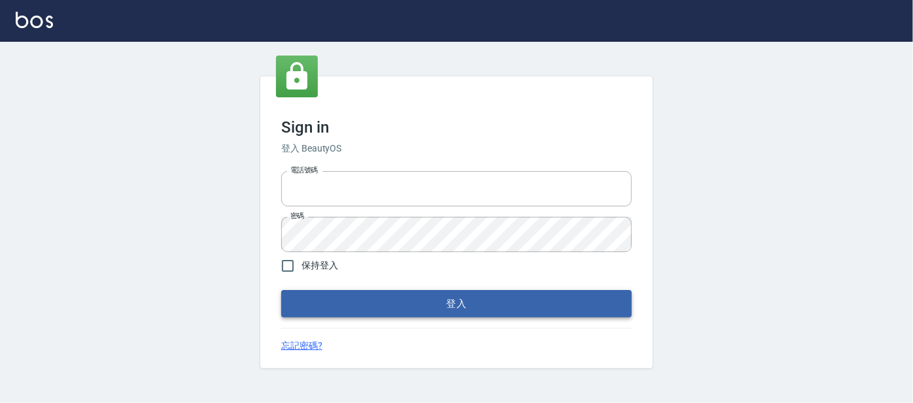
type input "0227605235"
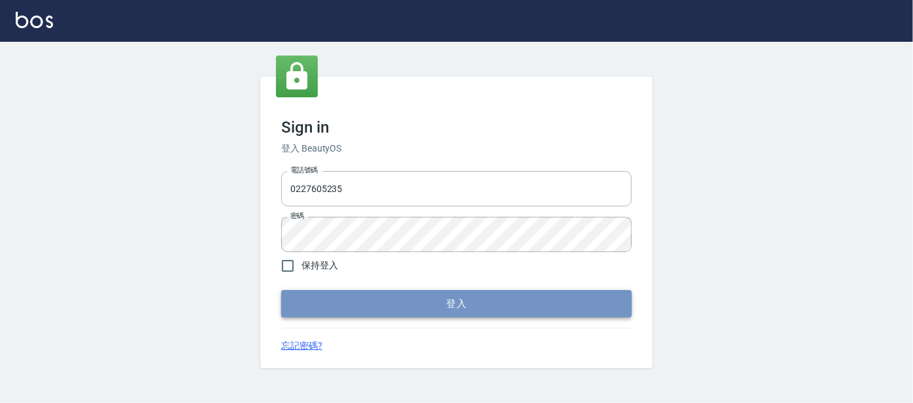
click at [380, 311] on button "登入" at bounding box center [456, 303] width 350 height 27
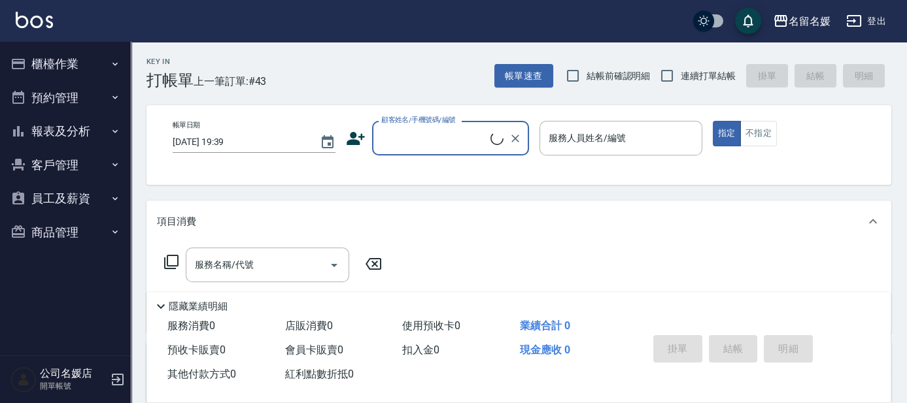
click at [24, 195] on icon "button" at bounding box center [18, 198] width 12 height 13
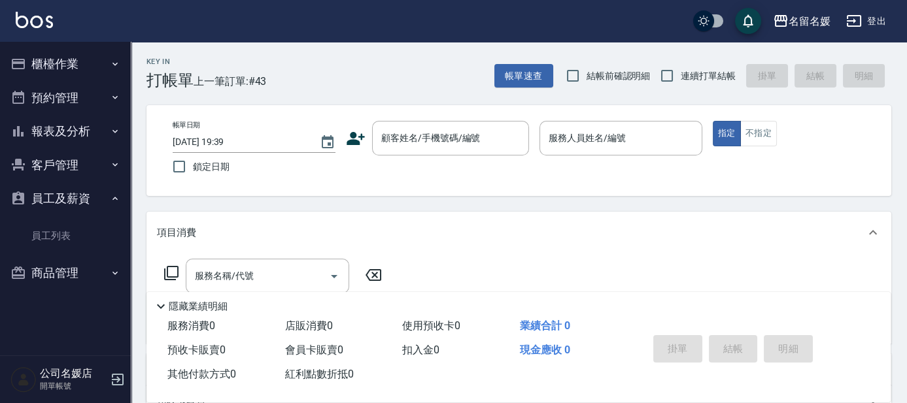
click at [51, 253] on ul "員工列表" at bounding box center [65, 236] width 120 height 41
click at [50, 235] on link "員工列表" at bounding box center [65, 236] width 120 height 30
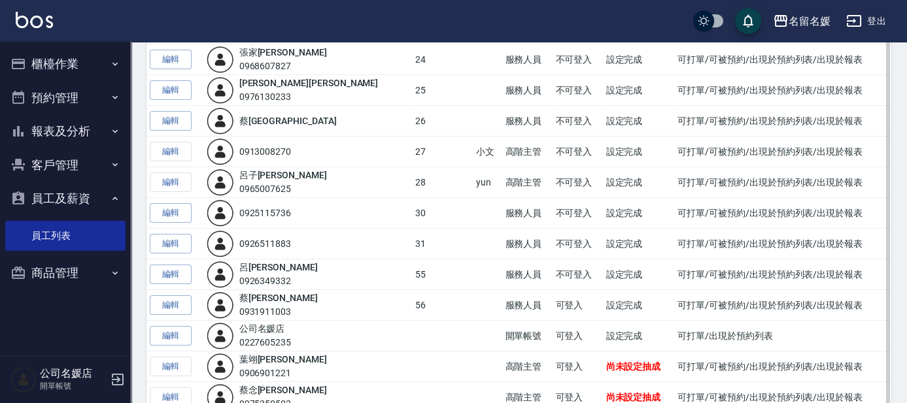
scroll to position [488, 0]
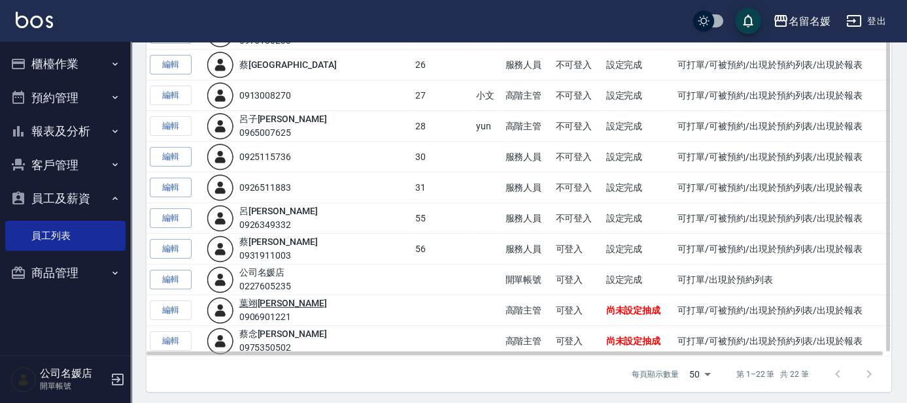
click at [256, 298] on link "[PERSON_NAME]" at bounding box center [283, 303] width 88 height 10
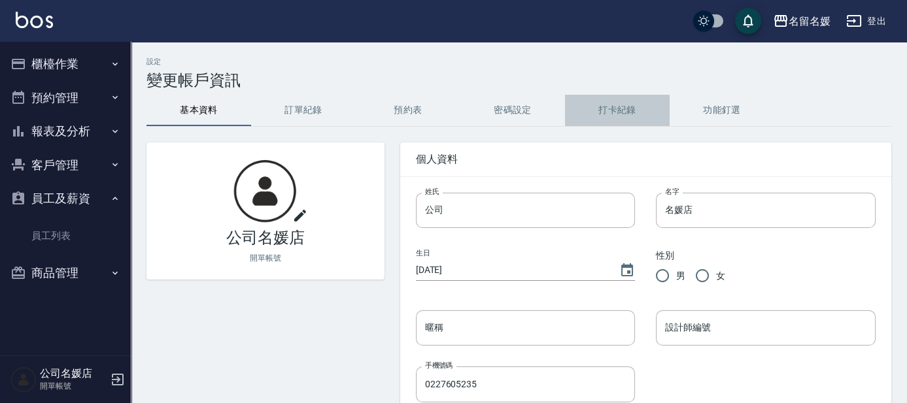
click at [607, 111] on button "打卡紀錄" at bounding box center [617, 110] width 105 height 31
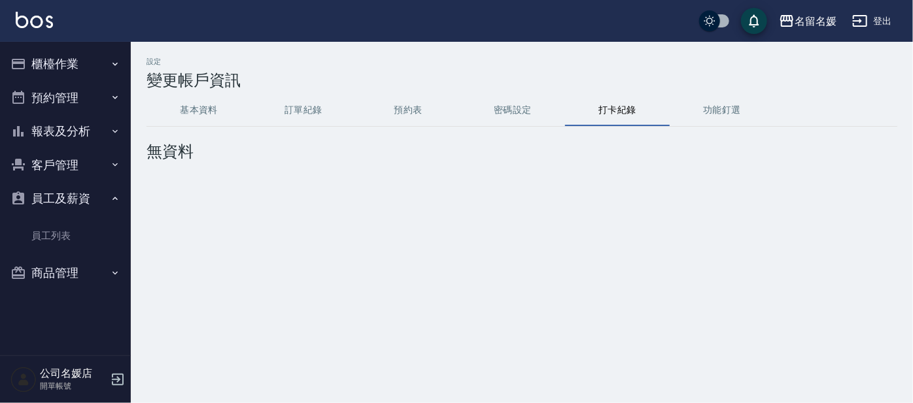
click at [883, 20] on button "登出" at bounding box center [871, 21] width 50 height 24
